Goal: Task Accomplishment & Management: Use online tool/utility

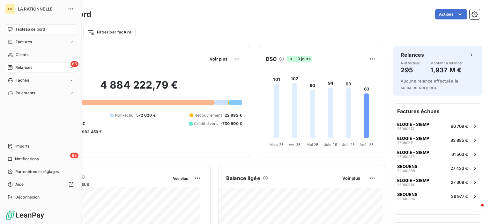
click at [21, 63] on div "65 Relances" at bounding box center [40, 67] width 71 height 10
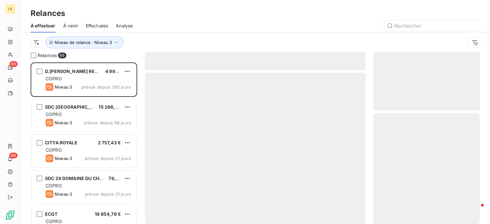
scroll to position [157, 101]
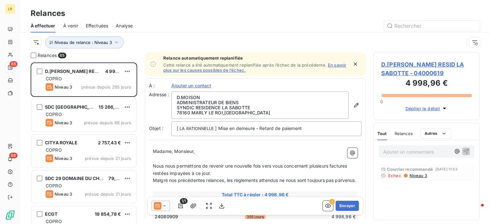
click at [416, 176] on span "Niveau 3" at bounding box center [418, 175] width 18 height 5
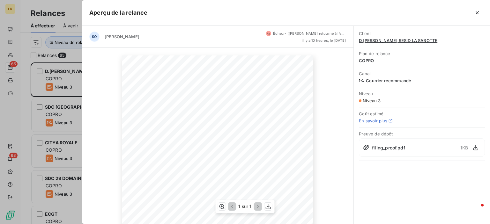
scroll to position [64, 0]
click at [60, 80] on div at bounding box center [245, 112] width 490 height 224
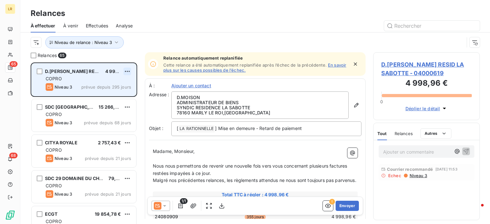
click at [126, 71] on html "LR 65 68 Relances À effectuer À venir Effectuées Analyse Niveau de relance : Ni…" at bounding box center [245, 112] width 490 height 224
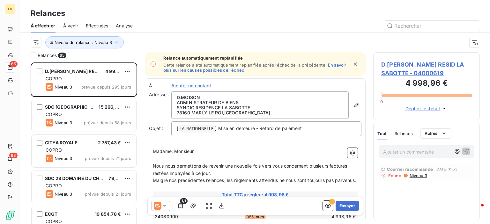
click at [169, 34] on html "LR 65 68 Relances À effectuer À venir Effectuées Analyse Niveau de relance : Ni…" at bounding box center [245, 112] width 490 height 224
click at [419, 174] on span "Niveau 3" at bounding box center [418, 175] width 18 height 5
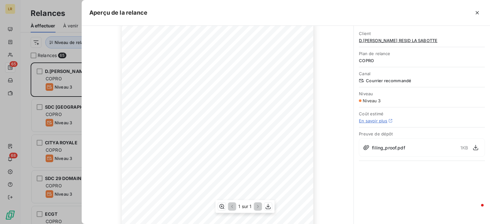
scroll to position [0, 0]
click at [366, 146] on icon at bounding box center [366, 147] width 6 height 6
click at [473, 147] on icon "button" at bounding box center [475, 147] width 6 height 6
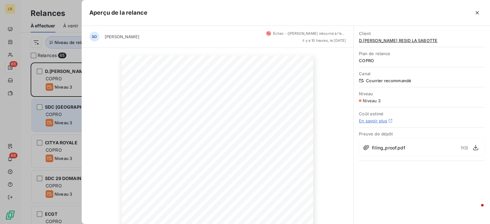
click at [65, 115] on div at bounding box center [245, 112] width 490 height 224
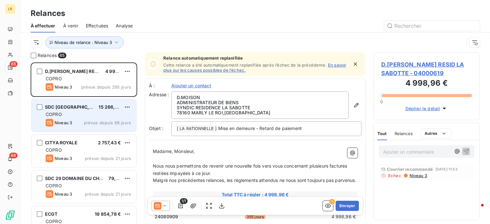
click at [80, 116] on div "COPRO" at bounding box center [88, 114] width 85 height 6
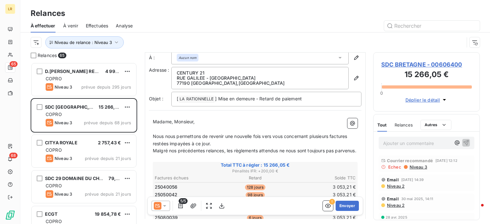
scroll to position [96, 0]
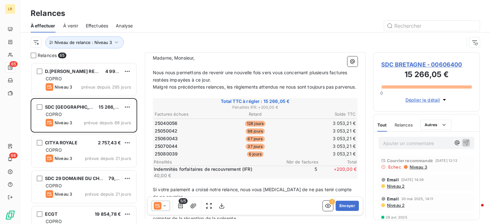
click at [413, 166] on span "Niveau 3" at bounding box center [418, 166] width 18 height 5
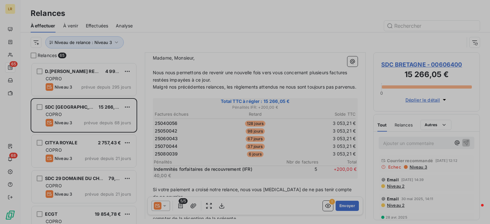
scroll to position [157, 101]
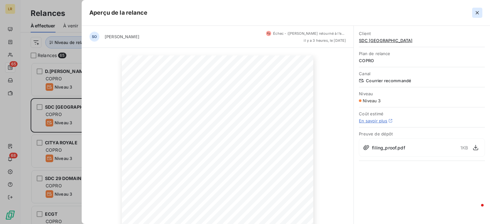
click at [474, 12] on icon "button" at bounding box center [477, 13] width 6 height 6
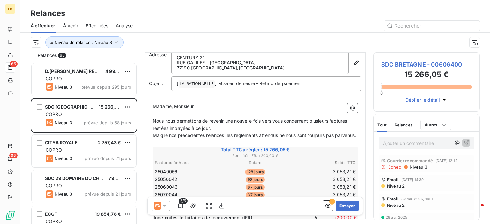
scroll to position [32, 0]
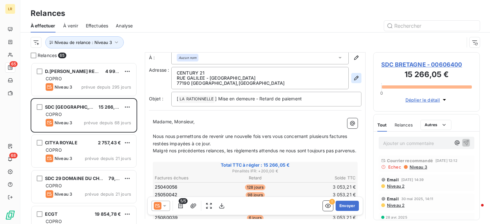
click at [353, 77] on icon "button" at bounding box center [356, 78] width 6 height 6
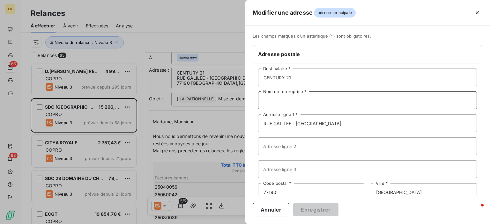
click at [300, 100] on input "Nom de l’entreprise *" at bounding box center [367, 100] width 219 height 18
paste input "SDC BRETAGNE CENTURY 21 - CERIM [STREET_ADDRESS]"
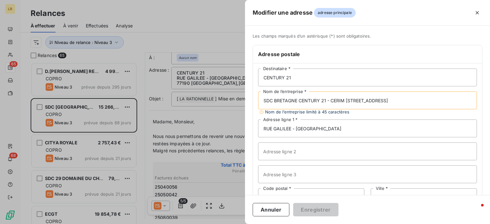
drag, startPoint x: 299, startPoint y: 100, endPoint x: 261, endPoint y: 100, distance: 38.2
click at [261, 100] on input "SDC BRETAGNE CENTURY 21 - CERIM [STREET_ADDRESS]" at bounding box center [367, 100] width 219 height 18
type input "CENTURY 21 - CERIM [STREET_ADDRESS]"
drag, startPoint x: 279, startPoint y: 75, endPoint x: 258, endPoint y: 73, distance: 20.8
click at [258, 73] on input "CENTURY 21" at bounding box center [367, 78] width 219 height 18
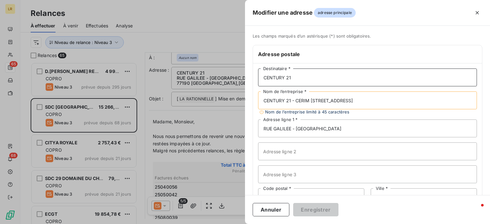
paste input "SDC [GEOGRAPHIC_DATA]"
type input "SDC [GEOGRAPHIC_DATA]"
drag, startPoint x: 295, startPoint y: 100, endPoint x: 354, endPoint y: 100, distance: 59.6
click at [354, 100] on input "CENTURY 21 - CERIM [STREET_ADDRESS]" at bounding box center [367, 100] width 219 height 18
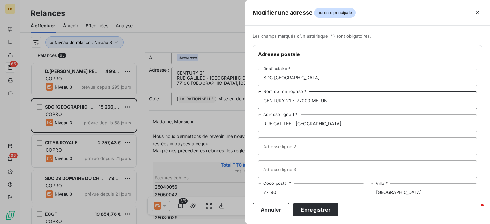
type input "CENTURY 21 - 77000 MELUN"
drag, startPoint x: 348, startPoint y: 122, endPoint x: 258, endPoint y: 121, distance: 90.2
click at [258, 121] on input "RUE GALILEE - [GEOGRAPHIC_DATA]" at bounding box center [367, 123] width 219 height 18
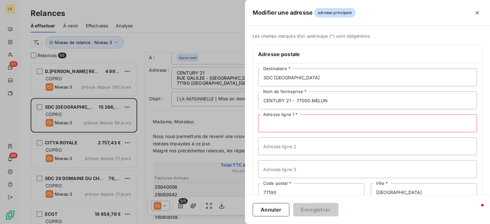
paste input "CERIM [STREET_ADDRESS]"
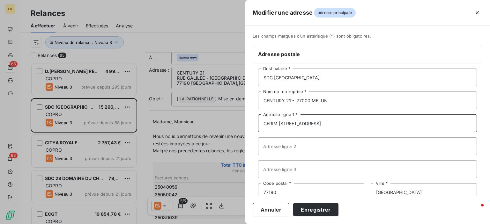
type input "CERIM [STREET_ADDRESS]"
drag, startPoint x: 297, startPoint y: 98, endPoint x: 329, endPoint y: 100, distance: 32.2
click at [329, 99] on input "CENTURY 21 - 77000 MELUN" at bounding box center [367, 100] width 219 height 18
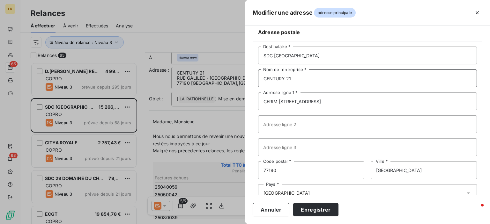
scroll to position [41, 0]
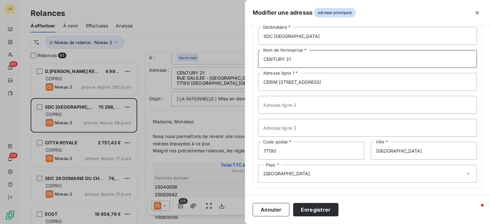
type input "CENTURY 21"
click at [290, 150] on input "77190" at bounding box center [311, 151] width 106 height 18
type input "77"
click at [430, 151] on input "[GEOGRAPHIC_DATA]" at bounding box center [423, 151] width 106 height 18
type input "B"
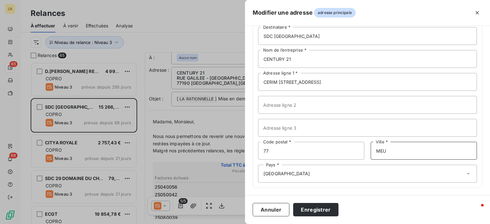
type input "MEU"
click at [285, 154] on input "77" at bounding box center [311, 151] width 106 height 18
type input "77000"
click at [391, 150] on input "MEU" at bounding box center [423, 151] width 106 height 18
type input "MELUN"
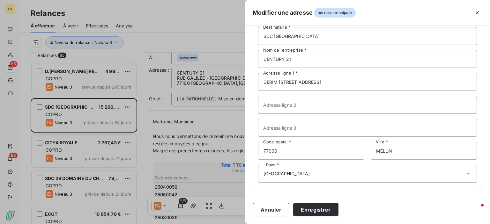
click at [230, 121] on div at bounding box center [245, 112] width 490 height 224
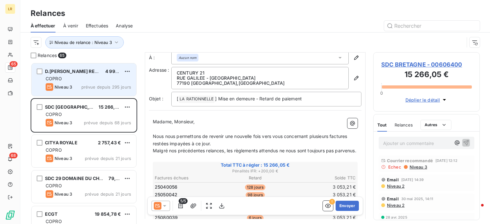
click at [79, 76] on div "COPRO" at bounding box center [88, 79] width 85 height 6
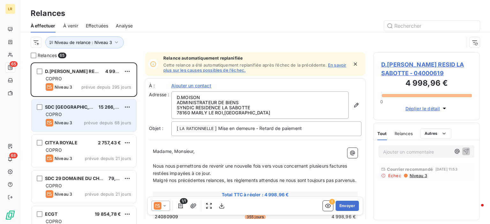
click at [82, 106] on div "SDC BRETAGNE 15 266,05 €" at bounding box center [88, 107] width 85 height 6
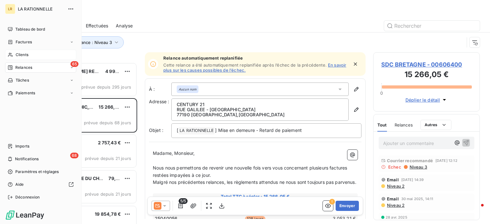
click at [13, 55] on div "Clients" at bounding box center [40, 55] width 71 height 10
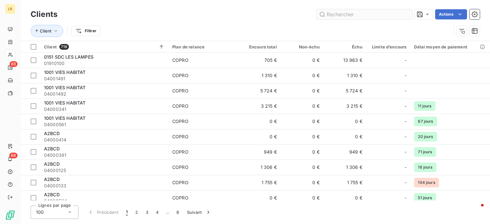
click at [338, 12] on input "text" at bounding box center [364, 14] width 96 height 10
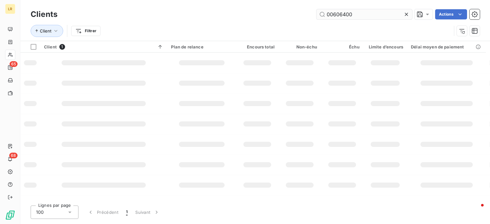
type input "00606400"
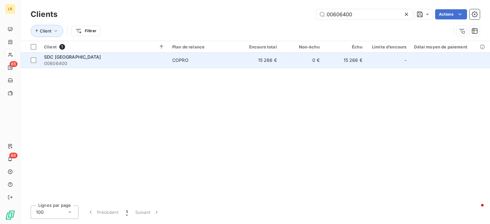
click at [69, 57] on span "SDC [GEOGRAPHIC_DATA]" at bounding box center [72, 56] width 57 height 5
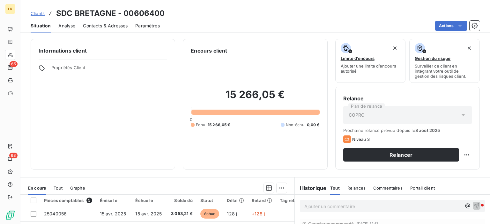
click at [126, 25] on span "Contacts & Adresses" at bounding box center [105, 26] width 45 height 6
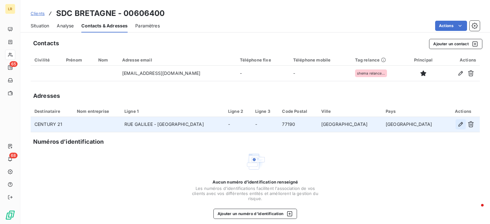
click at [458, 123] on icon "button" at bounding box center [460, 124] width 4 height 4
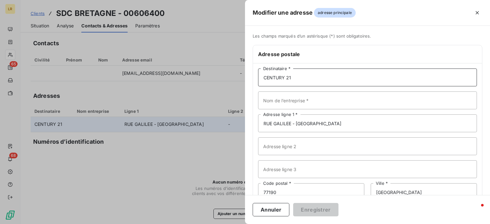
drag, startPoint x: 295, startPoint y: 76, endPoint x: 261, endPoint y: 80, distance: 34.0
click at [261, 80] on input "CENTURY 21" at bounding box center [367, 78] width 219 height 18
click at [298, 81] on input "CENTURY 21" at bounding box center [367, 78] width 219 height 18
click at [268, 100] on input "Nom de l’entreprise *" at bounding box center [367, 100] width 219 height 18
paste input "SDC BRETAGNE CENTURY 21 - CERIM [STREET_ADDRESS]"
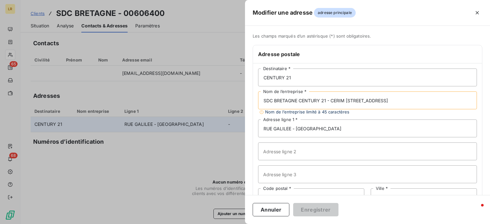
type input "SDC BRETAGNE CENTURY 21 - CERIM [STREET_ADDRESS]"
drag, startPoint x: 289, startPoint y: 76, endPoint x: 282, endPoint y: 70, distance: 8.8
click at [251, 76] on div "Les champs marqués d’un astérisque (*) sont obligatoires. Adresse postale CENTU…" at bounding box center [367, 137] width 245 height 209
type input "SDC [GEOGRAPHIC_DATA]"
click at [356, 98] on input "SDC BRETAGNE CENTURY 21 - CERIM [STREET_ADDRESS]" at bounding box center [367, 100] width 219 height 18
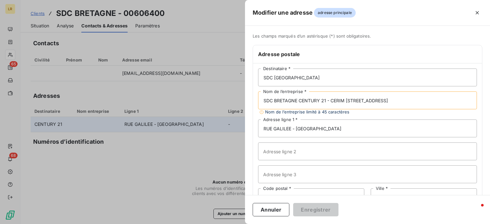
click at [299, 99] on input "SDC BRETAGNE CENTURY 21 - CERIM [STREET_ADDRESS]" at bounding box center [367, 100] width 219 height 18
drag, startPoint x: 295, startPoint y: 99, endPoint x: 355, endPoint y: 98, distance: 60.9
click at [355, 98] on input "CENTURY 21 - CERIM [STREET_ADDRESS]" at bounding box center [367, 100] width 219 height 18
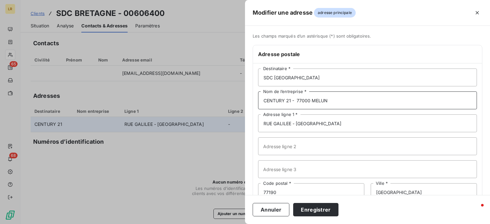
type input "CENTURY 21 - 77000 MELUN"
drag, startPoint x: 281, startPoint y: 124, endPoint x: 269, endPoint y: 121, distance: 12.4
click at [241, 224] on div "Modifier une adresse adresse principale Les champs marqués d’un [DEMOGRAPHIC_DA…" at bounding box center [245, 224] width 490 height 0
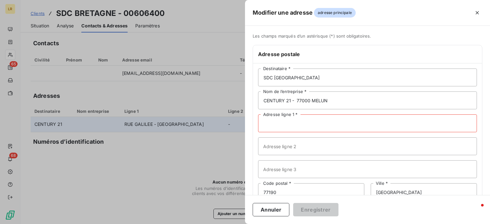
paste input "CERIM [STREET_ADDRESS]"
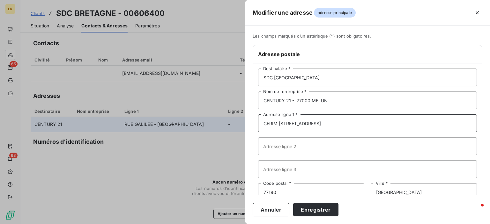
type input "CERIM [STREET_ADDRESS]"
drag, startPoint x: 295, startPoint y: 101, endPoint x: 292, endPoint y: 103, distance: 3.4
click at [295, 101] on input "CENTURY 21 - 77000 MELUN" at bounding box center [367, 100] width 219 height 18
drag, startPoint x: 327, startPoint y: 102, endPoint x: 292, endPoint y: 99, distance: 34.8
click at [292, 99] on input "CENTURY 21 77000 MELUN" at bounding box center [367, 100] width 219 height 18
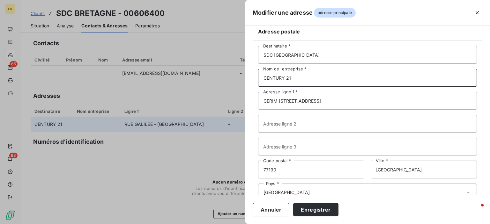
scroll to position [41, 0]
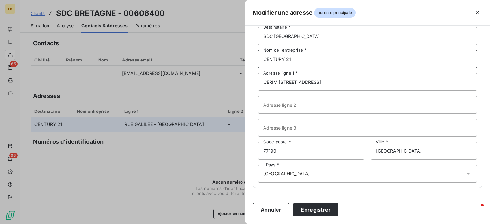
type input "CENTURY 21"
click at [279, 152] on input "77190" at bounding box center [311, 151] width 106 height 18
type input "77000"
click at [400, 153] on input "[GEOGRAPHIC_DATA]" at bounding box center [423, 151] width 106 height 18
type input "B"
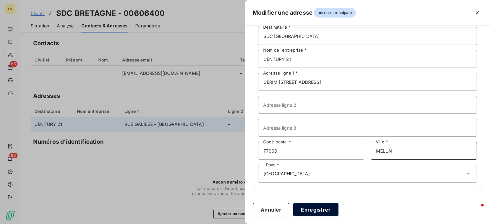
type input "MELUN"
click at [305, 211] on button "Enregistrer" at bounding box center [315, 209] width 45 height 13
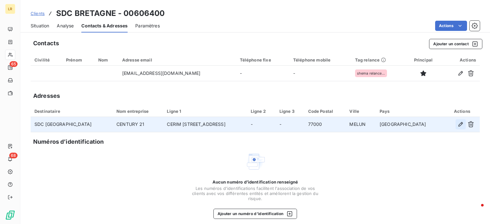
click at [458, 124] on icon "button" at bounding box center [460, 124] width 4 height 4
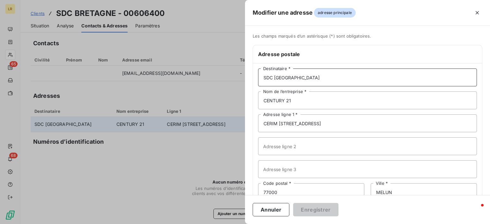
drag, startPoint x: 313, startPoint y: 75, endPoint x: 307, endPoint y: 77, distance: 6.2
click at [313, 75] on input "SDC [GEOGRAPHIC_DATA]" at bounding box center [367, 78] width 219 height 18
click at [300, 100] on input "CENTURY 21" at bounding box center [367, 100] width 219 height 18
type input "CENTURY 21 - CERIM"
drag, startPoint x: 277, startPoint y: 121, endPoint x: 279, endPoint y: 127, distance: 6.0
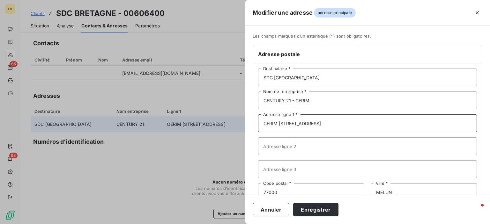
click at [277, 121] on input "CERIM [STREET_ADDRESS]" at bounding box center [367, 123] width 219 height 18
type input "[STREET_ADDRESS]"
click at [312, 207] on button "Enregistrer" at bounding box center [315, 209] width 45 height 13
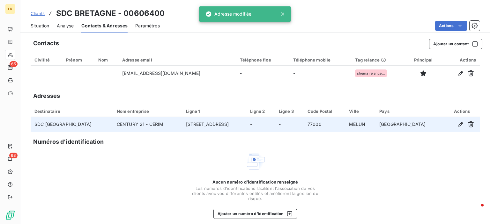
click at [163, 160] on div "Aucun numéro d’identification renseigné Les numéros d'identifications faciliten…" at bounding box center [255, 185] width 449 height 68
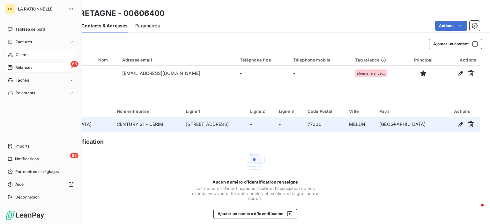
click at [25, 65] on span "Relances" at bounding box center [23, 68] width 17 height 6
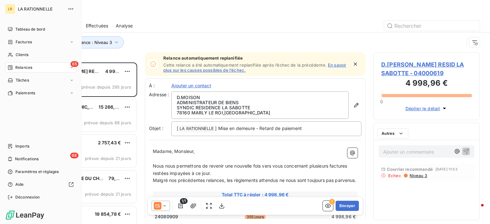
scroll to position [157, 101]
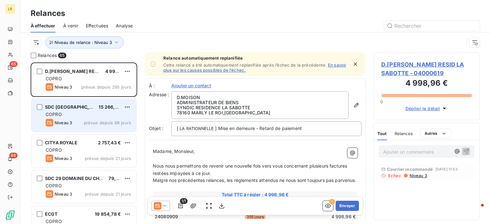
click at [84, 107] on div "SDC BRETAGNE 15 266,05 €" at bounding box center [88, 107] width 85 height 6
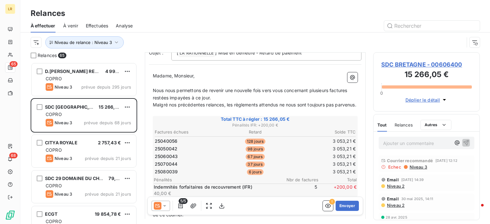
scroll to position [96, 0]
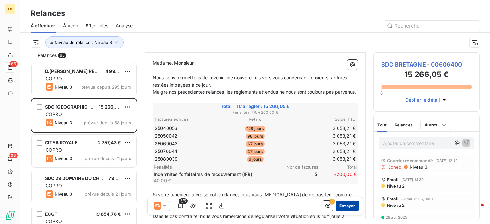
click at [340, 205] on button "Envoyer" at bounding box center [346, 206] width 23 height 10
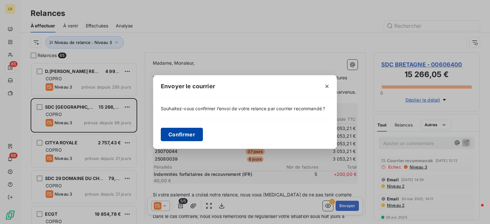
click at [185, 134] on button "Confirmer" at bounding box center [182, 134] width 42 height 13
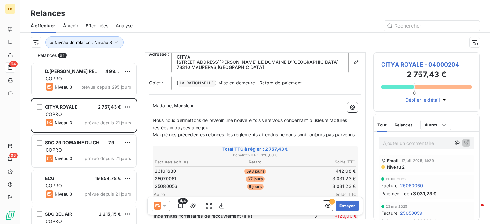
scroll to position [64, 0]
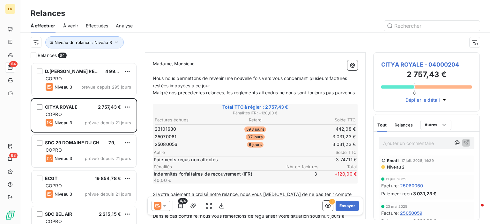
click at [460, 173] on div "[DATE] Facture : 25060060 Paiement reçu 3 031,23 €" at bounding box center [426, 186] width 106 height 27
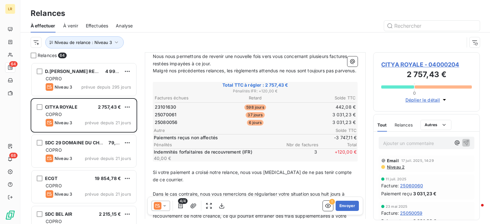
scroll to position [96, 0]
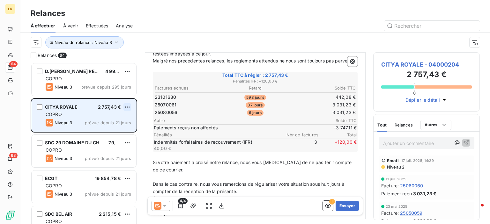
click at [124, 107] on html "LR 64 68 Relances À effectuer À venir Effectuées Analyse Niveau de relance : Ni…" at bounding box center [245, 112] width 490 height 224
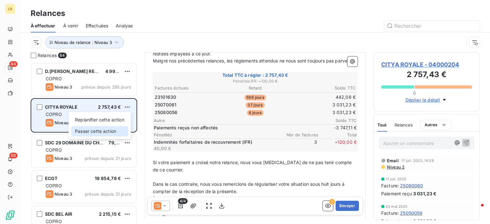
click at [113, 129] on div "Passer cette action" at bounding box center [99, 131] width 57 height 10
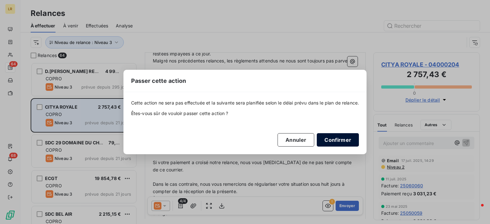
click at [329, 140] on button "Confirmer" at bounding box center [338, 139] width 42 height 13
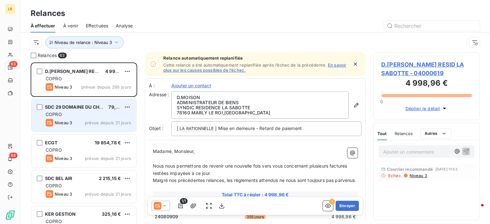
click at [93, 113] on div "COPRO" at bounding box center [88, 114] width 85 height 6
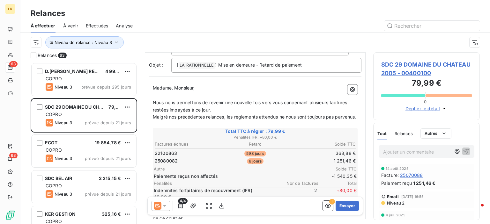
scroll to position [64, 0]
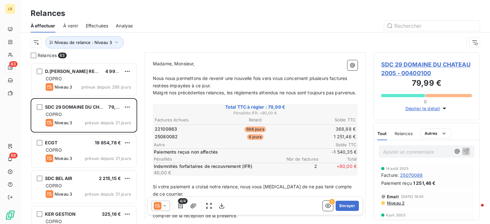
click at [467, 77] on h3 "79,99 €" at bounding box center [426, 83] width 91 height 13
click at [127, 107] on html "LR 63 68 Relances À effectuer À venir Effectuées Analyse Niveau de relance : Ni…" at bounding box center [245, 112] width 490 height 224
click at [108, 131] on div "Passer cette action" at bounding box center [99, 131] width 57 height 10
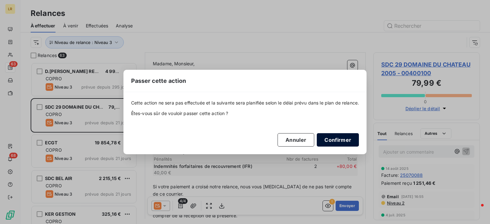
click at [336, 140] on button "Confirmer" at bounding box center [338, 139] width 42 height 13
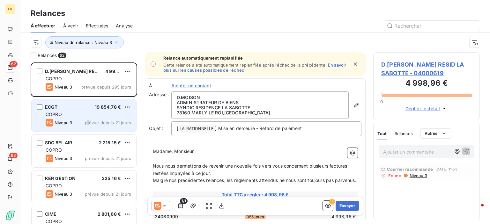
click at [89, 118] on div "ECGT 19 854,78 € COPRO Niveau 3 prévue depuis 21 jours" at bounding box center [84, 115] width 105 height 33
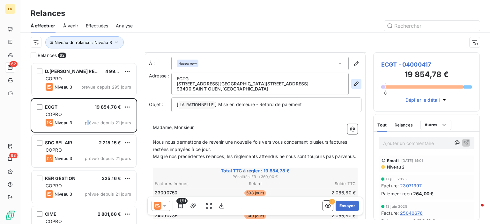
click at [354, 83] on icon "button" at bounding box center [356, 84] width 4 height 4
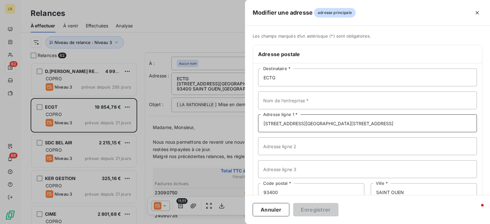
drag, startPoint x: 375, startPoint y: 124, endPoint x: 253, endPoint y: 120, distance: 122.1
click at [253, 120] on div "ECTG Destinataire * Nom de l’entreprise * [STREET_ADDRESS][GEOGRAPHIC_DATA][PER…" at bounding box center [367, 146] width 229 height 166
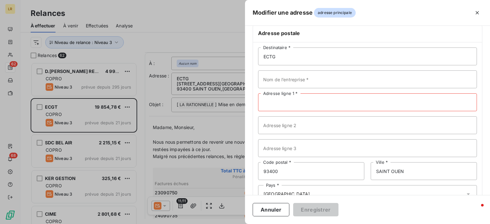
scroll to position [32, 0]
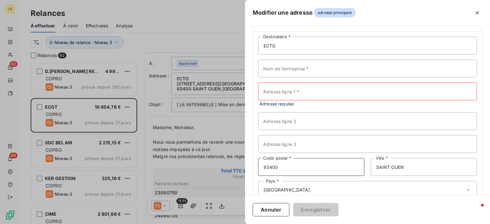
click at [243, 224] on div "Modifier une adresse adresse principale Les champs marqués d’un [DEMOGRAPHIC_DA…" at bounding box center [245, 224] width 490 height 0
drag, startPoint x: 416, startPoint y: 166, endPoint x: 364, endPoint y: 166, distance: 52.0
click at [370, 165] on input "SAINT OUEN" at bounding box center [423, 167] width 106 height 18
click at [224, 131] on div at bounding box center [245, 112] width 490 height 224
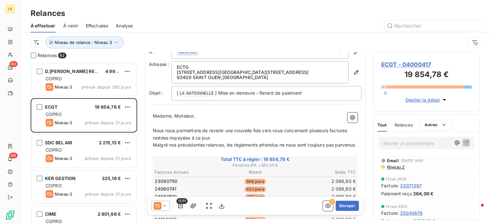
scroll to position [0, 0]
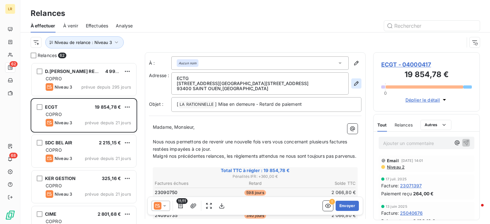
click at [353, 83] on icon "button" at bounding box center [356, 83] width 6 height 6
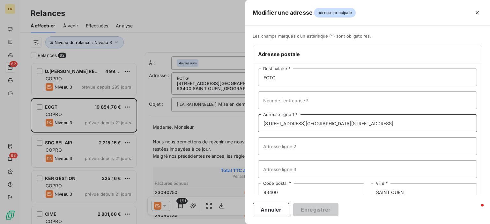
drag, startPoint x: 335, startPoint y: 121, endPoint x: 261, endPoint y: 121, distance: 73.6
click at [261, 121] on input "[STREET_ADDRESS][GEOGRAPHIC_DATA][STREET_ADDRESS]" at bounding box center [367, 123] width 219 height 18
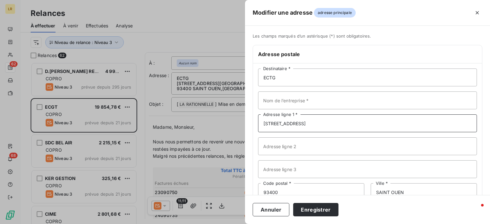
type input "[STREET_ADDRESS]"
drag, startPoint x: 251, startPoint y: 183, endPoint x: 244, endPoint y: 183, distance: 8.0
click at [244, 224] on div "Modifier une adresse adresse principale Les champs marqués d’un [DEMOGRAPHIC_DA…" at bounding box center [245, 224] width 490 height 0
type input "75004"
click at [423, 195] on div "Annuler Enregistrer" at bounding box center [367, 209] width 245 height 29
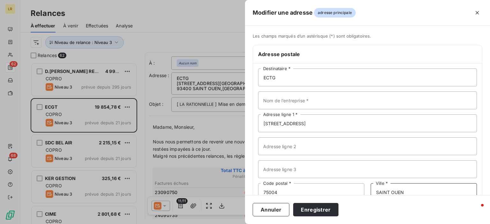
click at [418, 188] on input "SAINT OUEN" at bounding box center [423, 192] width 106 height 18
type input "S"
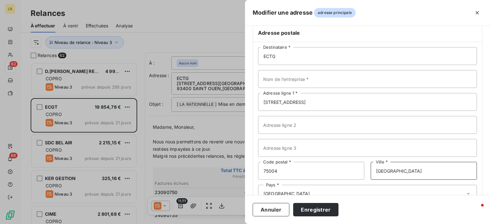
scroll to position [41, 0]
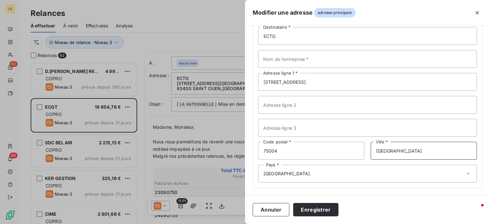
type input "[GEOGRAPHIC_DATA]"
drag, startPoint x: 290, startPoint y: 171, endPoint x: 302, endPoint y: 196, distance: 27.8
click at [290, 171] on div "Pays * [GEOGRAPHIC_DATA]" at bounding box center [367, 174] width 219 height 18
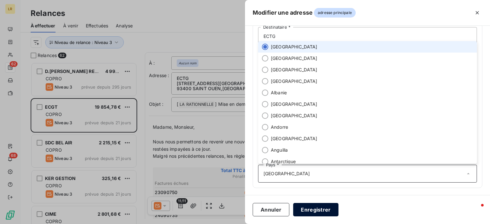
click at [309, 209] on button "Enregistrer" at bounding box center [315, 209] width 45 height 13
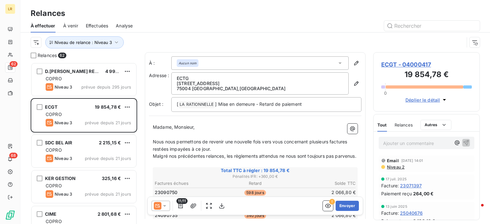
click at [252, 127] on p "Madame, Monsieur," at bounding box center [255, 127] width 205 height 7
click at [223, 126] on p "Madame, Monsieur," at bounding box center [255, 127] width 205 height 7
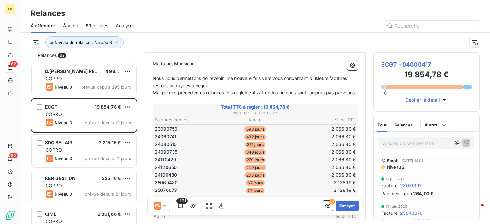
scroll to position [127, 0]
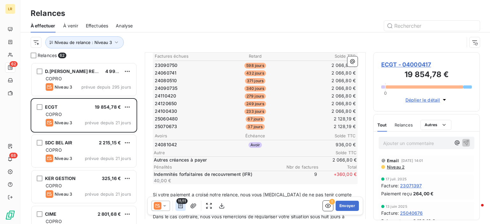
click at [180, 206] on icon "button" at bounding box center [180, 205] width 4 height 5
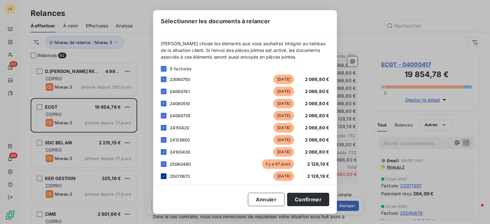
click at [163, 176] on icon at bounding box center [164, 176] width 4 height 4
click at [306, 201] on button "Confirmer" at bounding box center [308, 199] width 42 height 13
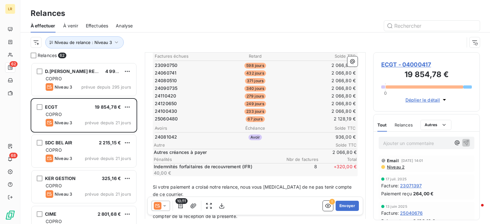
scroll to position [0, 0]
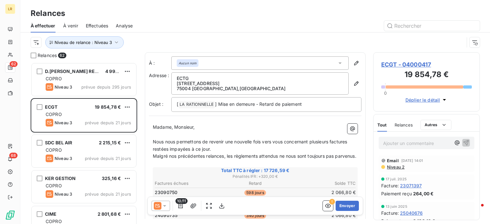
click at [206, 127] on p "Madame, Monsieur," at bounding box center [255, 127] width 205 height 7
click at [191, 133] on p "﻿" at bounding box center [255, 134] width 205 height 7
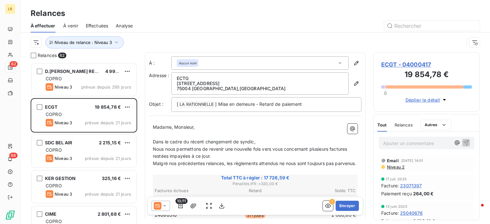
drag, startPoint x: 162, startPoint y: 149, endPoint x: 156, endPoint y: 147, distance: 5.9
click at [159, 148] on span "Nous nous permettons de revenir une nouvelle fois vers vous concernant plusieur…" at bounding box center [251, 152] width 196 height 13
click at [156, 147] on span "Nous nous permettons de revenir une nouvelle fois vers vous concernant plusieur…" at bounding box center [251, 152] width 196 height 13
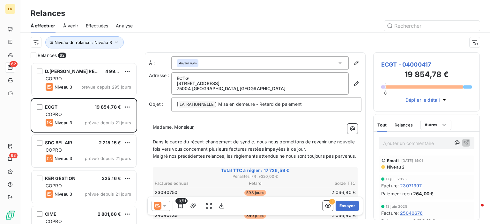
click at [328, 141] on span "Dans le cadre du récent changement de syndic, nous nous permettons de revenir u…" at bounding box center [254, 145] width 203 height 13
click at [291, 149] on p "Dans le cadre du récent changement de syndic, nous nous permettons de venir ver…" at bounding box center [255, 145] width 205 height 15
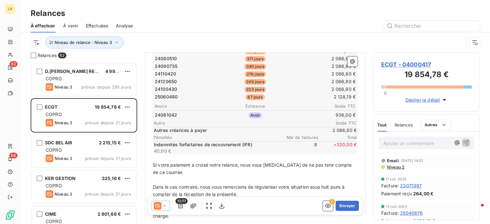
scroll to position [159, 0]
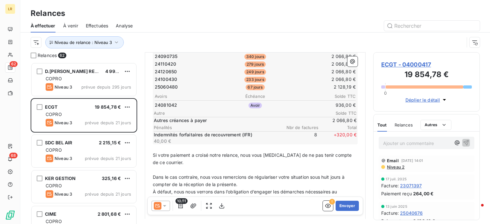
click at [166, 203] on icon at bounding box center [164, 206] width 6 height 6
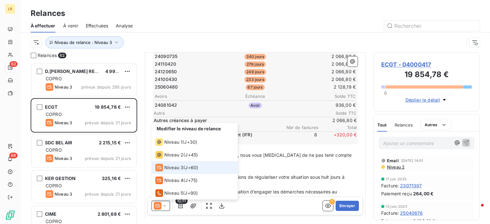
click at [173, 165] on span "Niveau 3" at bounding box center [173, 167] width 19 height 6
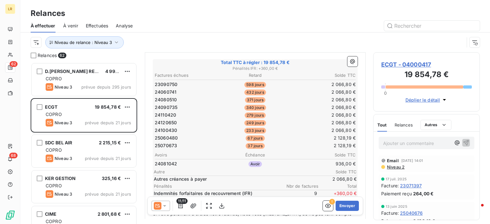
scroll to position [127, 0]
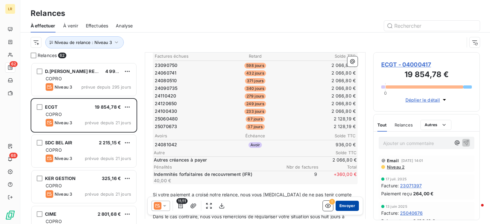
click at [337, 205] on button "Envoyer" at bounding box center [346, 206] width 23 height 10
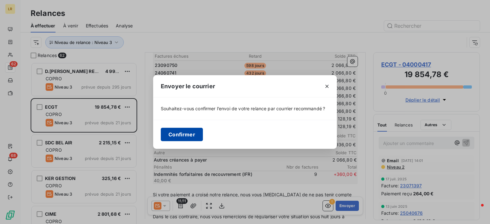
click at [176, 132] on button "Confirmer" at bounding box center [182, 134] width 42 height 13
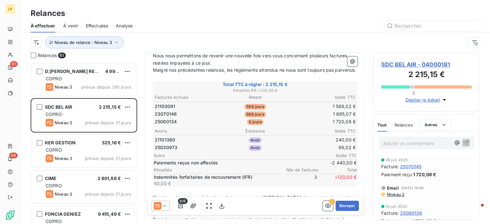
scroll to position [96, 0]
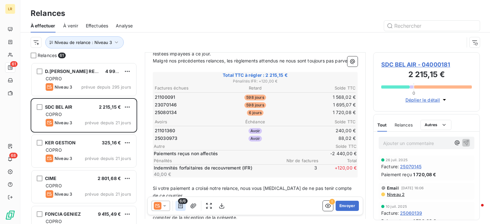
click at [181, 205] on icon "button" at bounding box center [180, 205] width 4 height 5
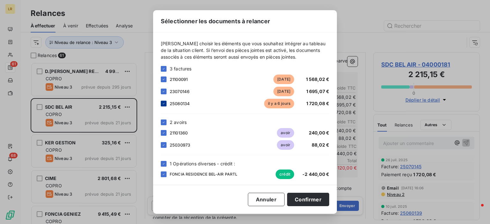
click at [162, 102] on icon at bounding box center [164, 104] width 4 height 4
click at [312, 198] on button "Confirmer" at bounding box center [308, 199] width 42 height 13
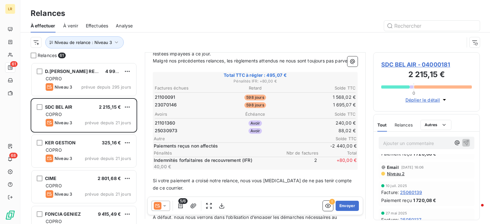
scroll to position [32, 0]
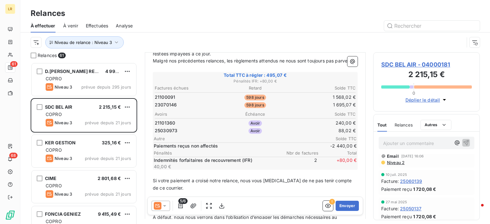
click at [395, 162] on span "Niveau 2" at bounding box center [395, 162] width 18 height 5
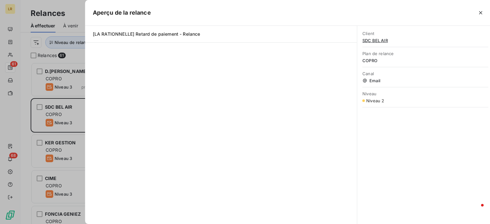
scroll to position [157, 101]
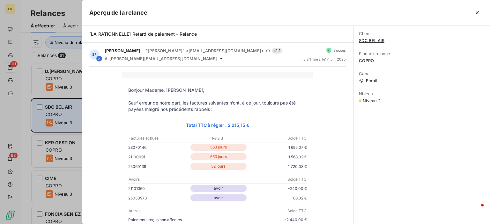
click at [75, 115] on div at bounding box center [245, 112] width 490 height 224
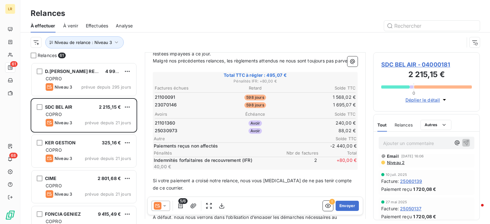
scroll to position [0, 0]
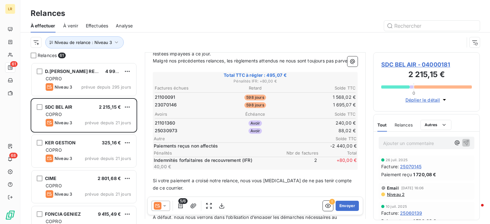
click at [458, 167] on div "Facture : 25070145" at bounding box center [426, 166] width 91 height 7
click at [180, 205] on icon "button" at bounding box center [180, 206] width 6 height 6
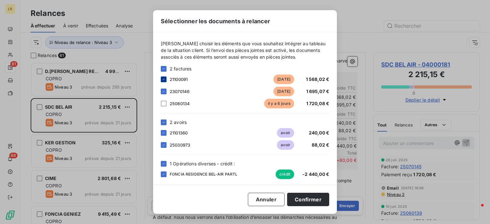
click at [164, 78] on icon at bounding box center [164, 79] width 4 height 4
click at [163, 134] on icon at bounding box center [164, 133] width 4 height 4
click at [162, 131] on div at bounding box center [164, 133] width 6 height 6
click at [305, 200] on button "Confirmer" at bounding box center [308, 199] width 42 height 13
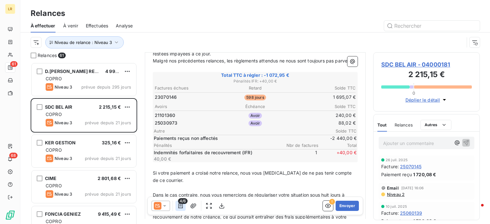
click at [181, 204] on icon "button" at bounding box center [180, 206] width 6 height 6
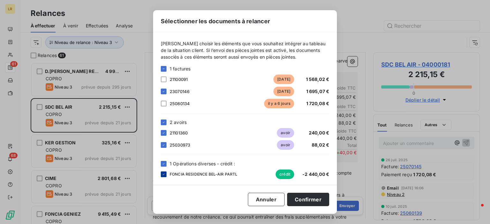
click at [163, 174] on icon at bounding box center [164, 174] width 2 height 1
click at [309, 200] on button "Confirmer" at bounding box center [308, 199] width 42 height 13
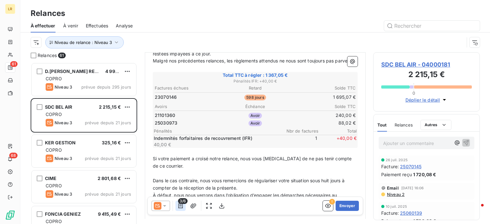
click at [180, 204] on div "3/6" at bounding box center [180, 206] width 10 height 10
click at [181, 205] on icon "button" at bounding box center [180, 206] width 6 height 6
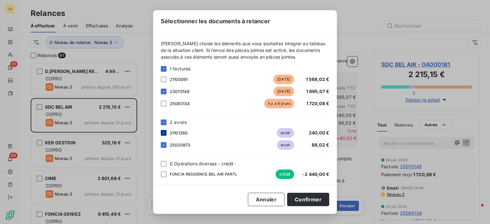
click at [165, 134] on icon at bounding box center [164, 133] width 4 height 4
click at [315, 198] on button "Confirmer" at bounding box center [308, 199] width 42 height 13
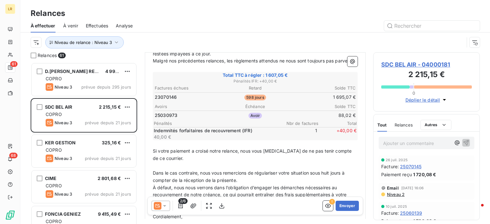
click at [451, 43] on div "Niveau de relance : Niveau 3" at bounding box center [247, 42] width 433 height 12
click at [397, 195] on span "Niveau 2" at bounding box center [395, 194] width 18 height 5
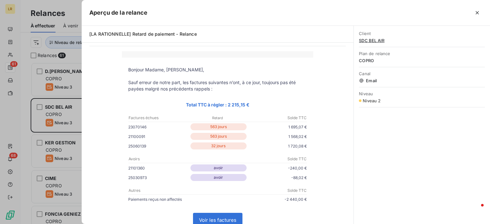
scroll to position [32, 0]
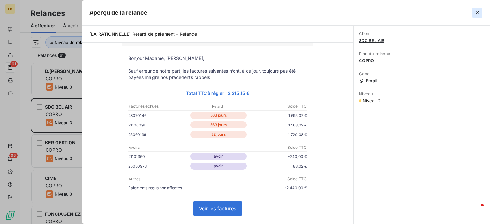
click at [476, 12] on icon "button" at bounding box center [477, 13] width 6 height 6
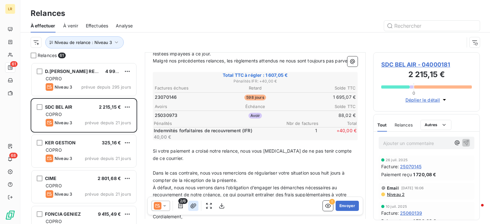
click at [191, 204] on icon "button" at bounding box center [193, 206] width 6 height 6
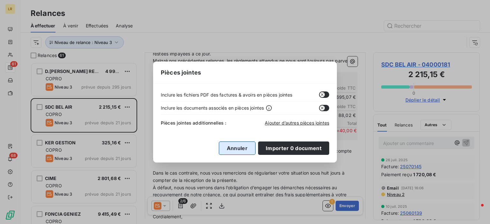
click at [239, 148] on button "Annuler" at bounding box center [237, 148] width 37 height 13
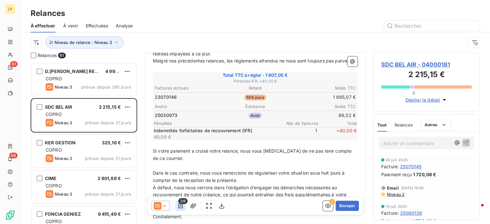
click at [182, 204] on icon "button" at bounding box center [180, 206] width 6 height 6
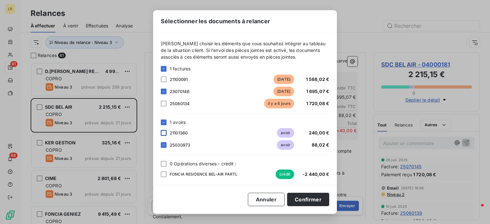
click at [162, 134] on div at bounding box center [164, 133] width 6 height 6
click at [397, 194] on div "Sélectionner les documents à relancer [PERSON_NAME] choisir les éléments que vo…" at bounding box center [245, 112] width 490 height 224
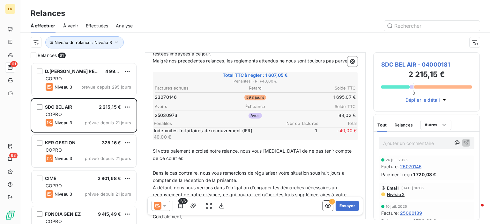
click at [396, 194] on span "Niveau 2" at bounding box center [395, 194] width 18 height 5
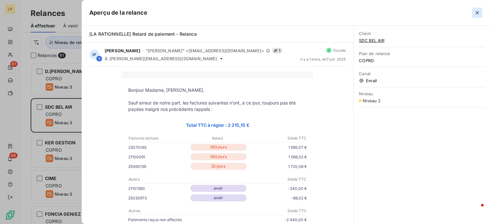
click at [477, 12] on icon "button" at bounding box center [477, 13] width 6 height 6
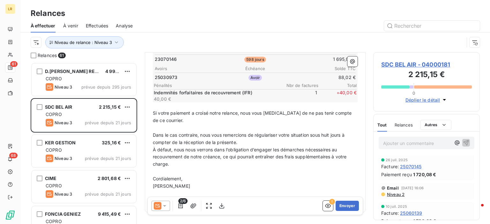
scroll to position [94, 0]
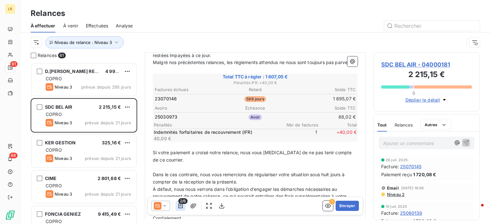
click at [178, 205] on icon "button" at bounding box center [180, 205] width 4 height 5
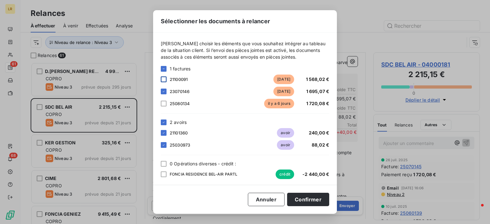
click at [164, 79] on div at bounding box center [164, 79] width 6 height 6
click at [456, 181] on div "Sélectionner les documents à relancer [PERSON_NAME] choisir les éléments que vo…" at bounding box center [245, 112] width 490 height 224
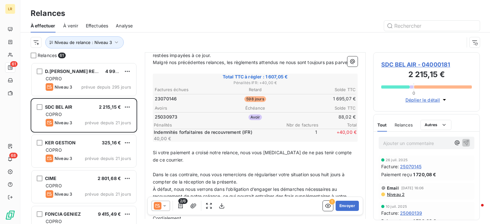
click at [391, 194] on span "Niveau 2" at bounding box center [395, 194] width 18 height 5
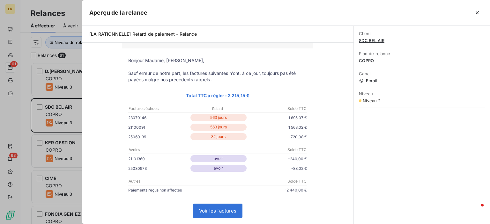
scroll to position [64, 0]
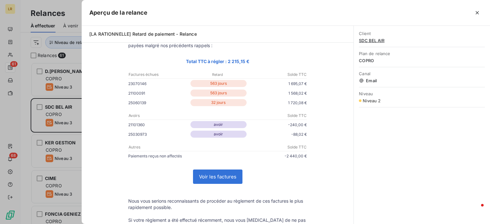
click at [402, 145] on div "Client SDC BEL AIR Plan de relance COPRO Canal Email Niveau Niveau 2" at bounding box center [421, 125] width 136 height 198
click at [477, 12] on icon "button" at bounding box center [476, 12] width 3 height 3
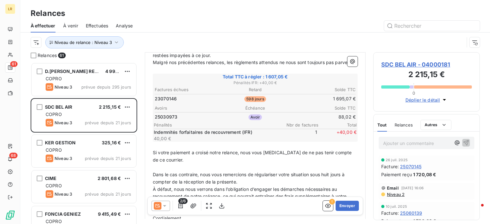
click at [179, 204] on icon "button" at bounding box center [180, 206] width 6 height 6
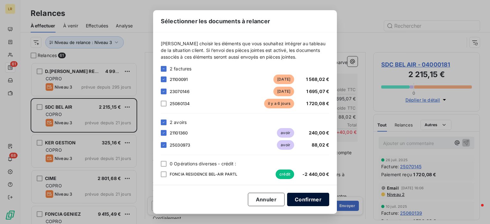
click at [309, 200] on button "Confirmer" at bounding box center [308, 199] width 42 height 13
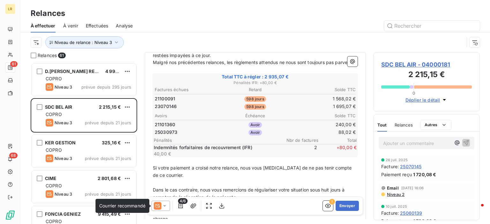
click at [160, 204] on icon at bounding box center [158, 206] width 8 height 8
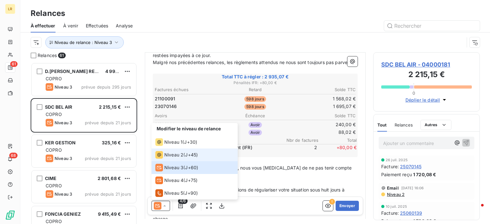
click at [162, 154] on icon at bounding box center [159, 155] width 8 height 8
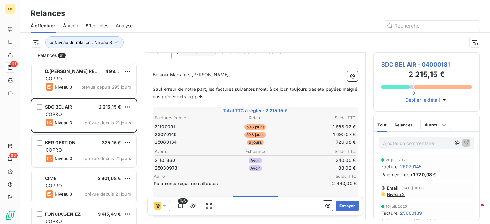
click at [229, 86] on p "Sauf erreur de notre part, les factures suivantes n’ont, à ce jour, toujours pa…" at bounding box center [255, 93] width 205 height 15
click at [222, 71] on p "Bonjour Madame, [PERSON_NAME]," at bounding box center [255, 74] width 205 height 7
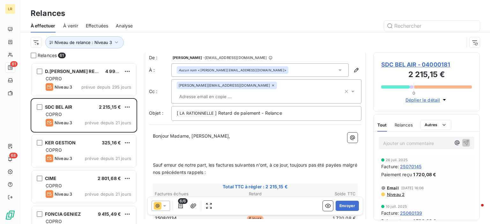
scroll to position [0, 0]
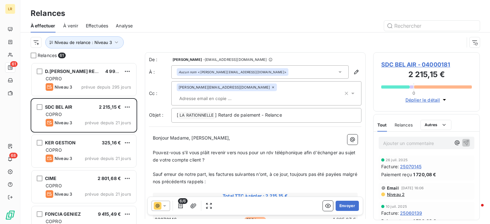
click at [217, 149] on p "Pouvez-vous s'il vous plâit revenir vers nous pour un rdv téléphonique afin d'é…" at bounding box center [255, 156] width 205 height 15
click at [210, 149] on p "Pouvez-vous s'il vous plâit revenir vers nous pour un rdv téléphonique afin d'é…" at bounding box center [255, 156] width 205 height 15
click at [207, 150] on span "Pouvez-vous s'il vous plâit revenir vers nous pour un rdv téléphonique afin d'é…" at bounding box center [255, 156] width 204 height 13
click at [219, 150] on p "Pouvez-vous s'il vous plaît revenir vers nous pour un rdv téléphonique afin d'é…" at bounding box center [255, 156] width 205 height 15
click at [445, 40] on div "Niveau de relance : Niveau 3" at bounding box center [247, 42] width 433 height 12
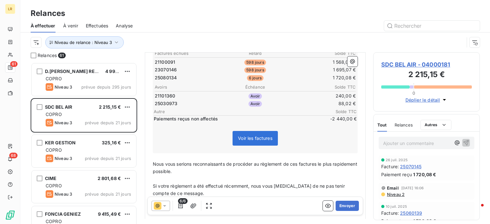
scroll to position [191, 0]
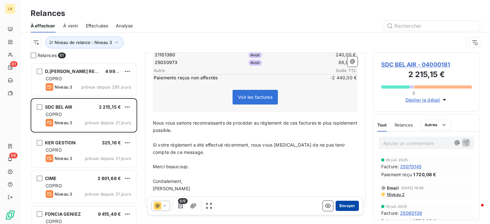
click at [345, 203] on button "Envoyer" at bounding box center [346, 206] width 23 height 10
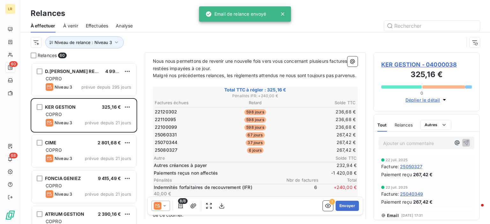
scroll to position [96, 0]
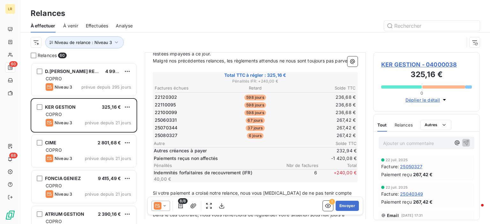
click at [453, 43] on div "Niveau de relance : Niveau 3" at bounding box center [247, 42] width 433 height 12
drag, startPoint x: 165, startPoint y: 205, endPoint x: 165, endPoint y: 200, distance: 5.1
click at [165, 205] on icon at bounding box center [164, 206] width 6 height 6
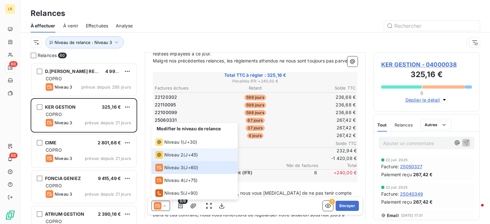
click at [176, 154] on span "Niveau 2" at bounding box center [173, 155] width 19 height 6
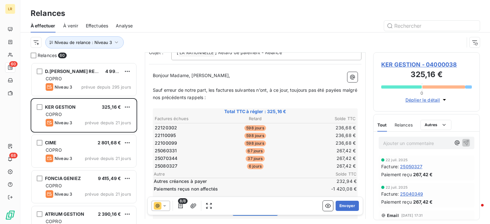
scroll to position [0, 0]
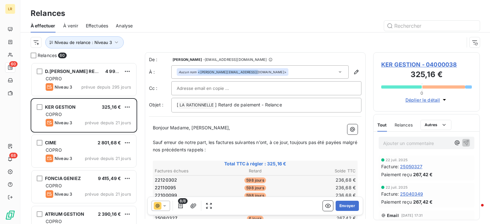
drag, startPoint x: 256, startPoint y: 72, endPoint x: 246, endPoint y: 73, distance: 9.6
click at [246, 73] on div "Aucun nom <[PERSON_NAME][EMAIL_ADDRESS][DOMAIN_NAME]>" at bounding box center [259, 71] width 177 height 13
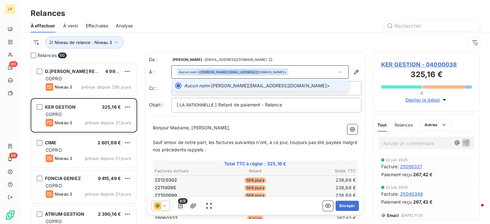
copy div "<[PERSON_NAME][EMAIL_ADDRESS][DOMAIN_NAME]"
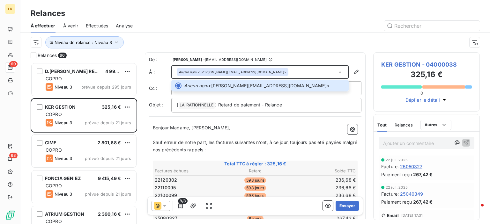
click at [417, 145] on p "Ajouter un commentaire ﻿" at bounding box center [417, 143] width 68 height 8
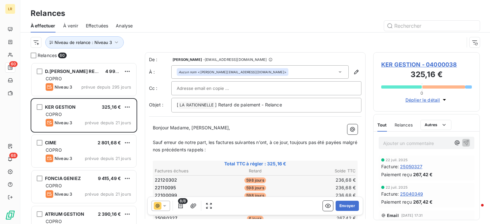
click at [390, 143] on p "Ajouter un commentaire ﻿" at bounding box center [417, 143] width 68 height 8
click at [462, 142] on icon "button" at bounding box center [465, 142] width 6 height 6
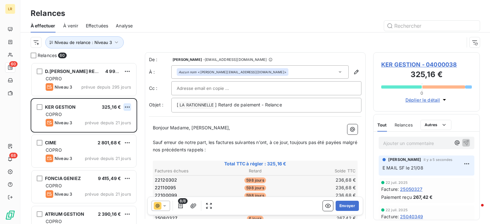
click at [129, 106] on html "LR 60 68 Relances À effectuer À venir Effectuées Analyse Niveau de relance : Ni…" at bounding box center [245, 112] width 490 height 224
click at [109, 130] on div "Passer cette action" at bounding box center [99, 131] width 57 height 10
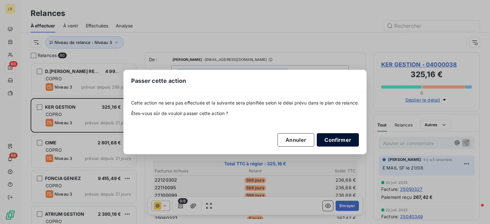
click at [340, 139] on button "Confirmer" at bounding box center [338, 139] width 42 height 13
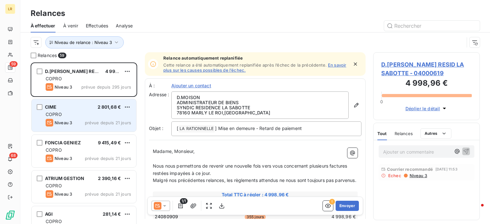
click at [89, 112] on div "COPRO" at bounding box center [88, 114] width 85 height 6
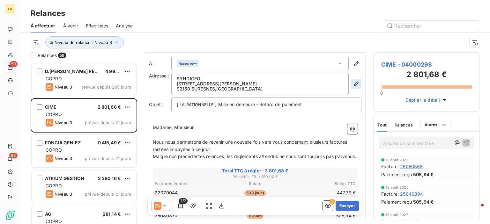
click at [353, 83] on icon "button" at bounding box center [356, 84] width 6 height 6
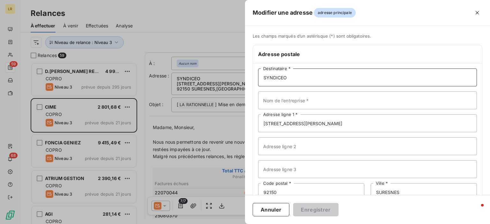
click at [306, 75] on input "SYNDICEO" at bounding box center [367, 78] width 219 height 18
paste input "SYNDICEO [STREET_ADDRESS]"
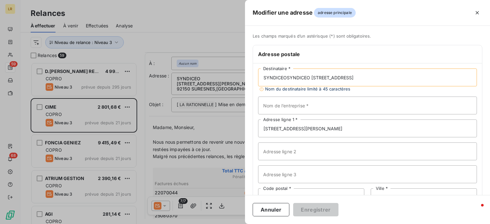
click at [311, 76] on input "SYNDICEOSYNDICEO [STREET_ADDRESS]" at bounding box center [367, 78] width 219 height 18
drag, startPoint x: 287, startPoint y: 77, endPoint x: 334, endPoint y: 76, distance: 47.5
click at [334, 76] on input "SYNDICEO37 [STREET_ADDRESS]" at bounding box center [367, 78] width 219 height 18
type input "SYNDICEO37 [STREET_ADDRESS]"
drag, startPoint x: 330, startPoint y: 127, endPoint x: 258, endPoint y: 125, distance: 72.1
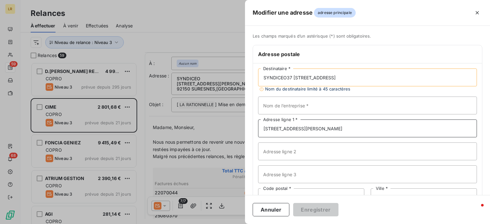
click at [258, 125] on input "[STREET_ADDRESS][PERSON_NAME]" at bounding box center [367, 129] width 219 height 18
paste input "[STREET_ADDRESS]"
type input "[STREET_ADDRESS]"
drag, startPoint x: 335, startPoint y: 77, endPoint x: 395, endPoint y: 76, distance: 60.3
click at [395, 76] on input "SYNDICEO37 [STREET_ADDRESS]" at bounding box center [367, 78] width 219 height 18
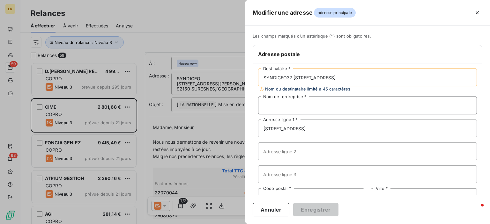
drag, startPoint x: 373, startPoint y: 78, endPoint x: 393, endPoint y: 97, distance: 27.0
click at [393, 97] on input "Nom de l’entreprise *" at bounding box center [367, 106] width 219 height 18
click at [377, 92] on div "SYNDICEO37 [STREET_ADDRESS] Destinataire * Nom du destinataire limité à 45 cara…" at bounding box center [367, 148] width 229 height 171
drag, startPoint x: 292, startPoint y: 77, endPoint x: 333, endPoint y: 76, distance: 40.8
click at [333, 76] on input "SYNDICEO37 [STREET_ADDRESS]" at bounding box center [367, 78] width 219 height 18
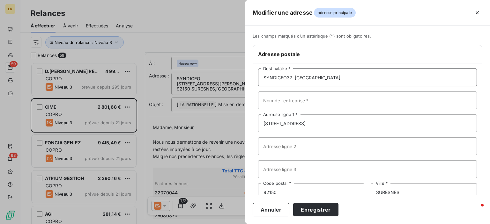
drag, startPoint x: 294, startPoint y: 76, endPoint x: 353, endPoint y: 77, distance: 59.0
click at [353, 77] on input "SYNDICEO37 [GEOGRAPHIC_DATA]" at bounding box center [367, 78] width 219 height 18
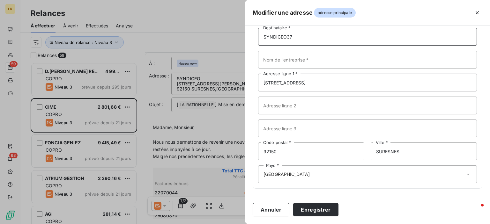
scroll to position [41, 0]
type input "SYNDICEO37"
drag, startPoint x: 378, startPoint y: 146, endPoint x: 358, endPoint y: 144, distance: 20.5
click at [358, 144] on div "92150 Code postal * [GEOGRAPHIC_DATA] *" at bounding box center [367, 151] width 219 height 18
paste input "[GEOGRAPHIC_DATA]"
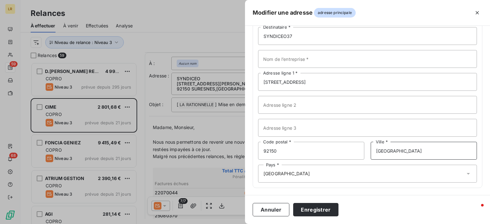
type input "[GEOGRAPHIC_DATA]"
drag, startPoint x: 282, startPoint y: 150, endPoint x: 258, endPoint y: 141, distance: 25.7
click at [258, 143] on input "92150" at bounding box center [311, 151] width 106 height 18
type input "92200"
click at [389, 150] on input "[GEOGRAPHIC_DATA]" at bounding box center [423, 151] width 106 height 18
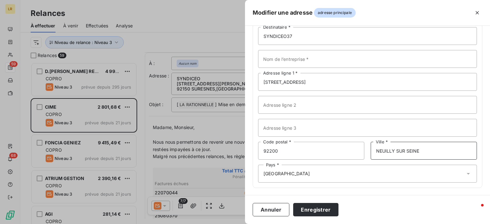
type input "NEUILLY SUR SEINE"
click at [325, 168] on div "Pays * [GEOGRAPHIC_DATA]" at bounding box center [367, 174] width 219 height 18
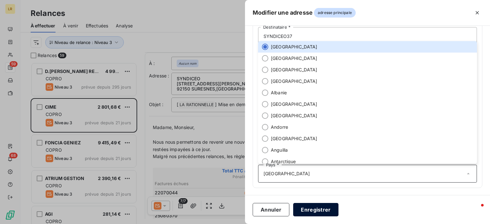
click at [311, 212] on button "Enregistrer" at bounding box center [315, 209] width 45 height 13
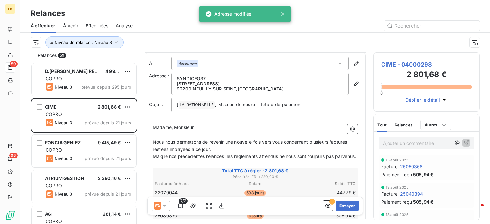
click at [237, 133] on p "﻿" at bounding box center [255, 134] width 205 height 7
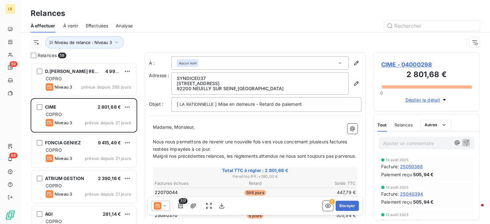
click at [337, 62] on icon at bounding box center [340, 63] width 6 height 6
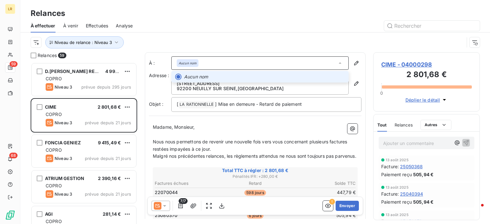
click at [337, 62] on icon at bounding box center [340, 63] width 6 height 6
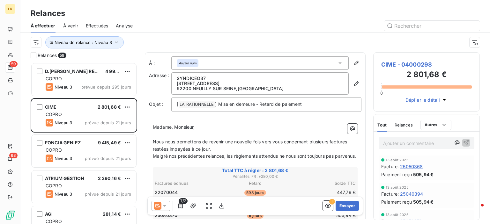
click at [337, 62] on icon at bounding box center [340, 63] width 6 height 6
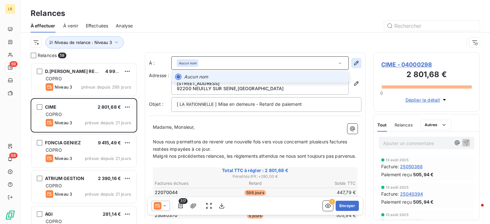
click at [355, 64] on button "button" at bounding box center [356, 63] width 10 height 10
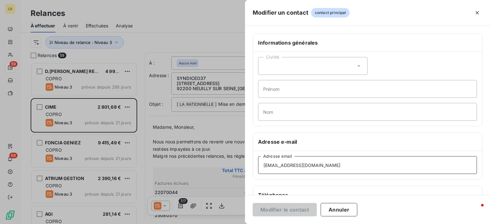
click at [324, 165] on input "[EMAIL_ADDRESS][DOMAIN_NAME]" at bounding box center [367, 165] width 219 height 18
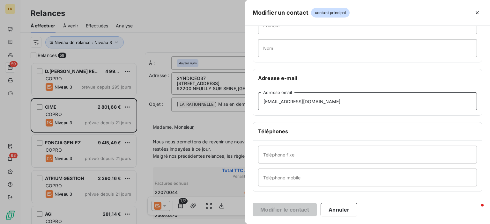
scroll to position [56, 0]
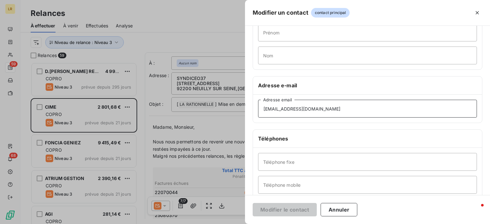
click at [329, 108] on input "[EMAIL_ADDRESS][DOMAIN_NAME]" at bounding box center [367, 109] width 219 height 18
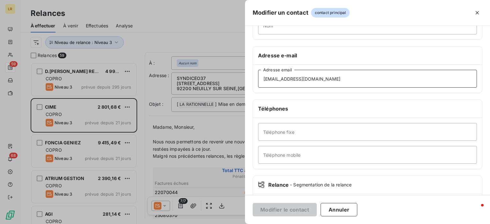
scroll to position [120, 0]
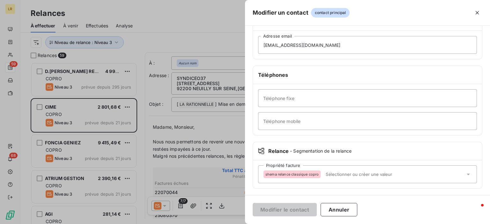
click at [263, 170] on div "Propriété facture shema relance classique copro" at bounding box center [367, 174] width 219 height 18
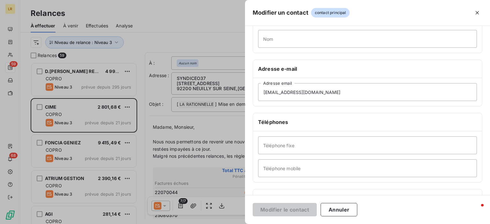
scroll to position [0, 0]
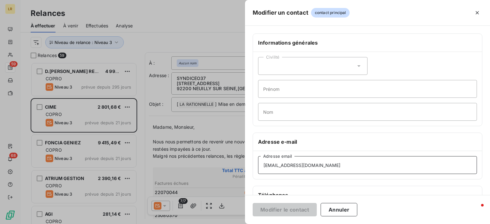
drag, startPoint x: 325, startPoint y: 169, endPoint x: 285, endPoint y: 164, distance: 39.8
click at [257, 164] on div "[EMAIL_ADDRESS][DOMAIN_NAME] Adresse email" at bounding box center [367, 165] width 229 height 28
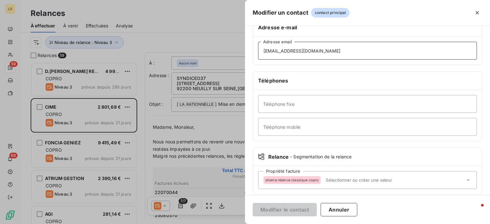
scroll to position [120, 0]
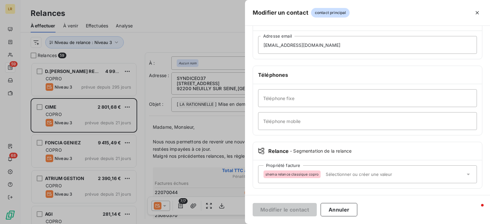
click at [225, 127] on div at bounding box center [245, 112] width 490 height 224
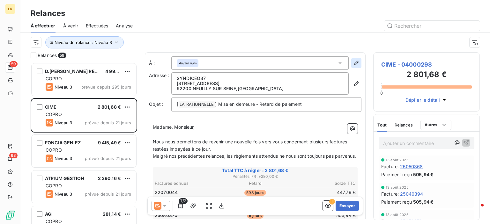
click at [353, 62] on icon "button" at bounding box center [356, 63] width 6 height 6
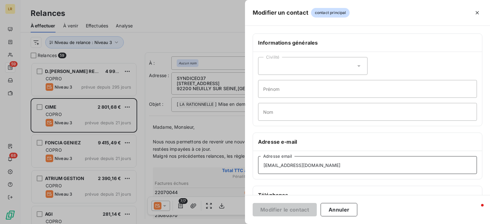
click at [327, 163] on input "[EMAIL_ADDRESS][DOMAIN_NAME]" at bounding box center [367, 165] width 219 height 18
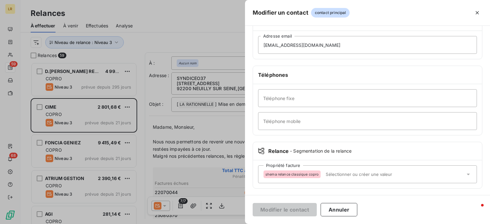
click at [271, 175] on div "shema relance classique copro" at bounding box center [291, 175] width 57 height 8
drag, startPoint x: 229, startPoint y: 132, endPoint x: 246, endPoint y: 108, distance: 29.5
click at [229, 132] on div at bounding box center [245, 112] width 490 height 224
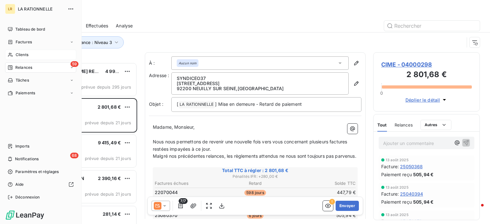
click at [18, 54] on span "Clients" at bounding box center [22, 55] width 13 height 6
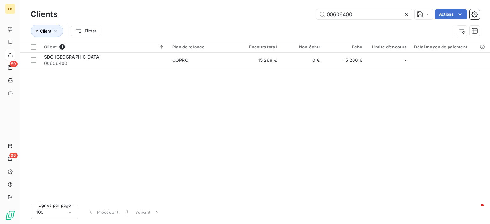
drag, startPoint x: 356, startPoint y: 16, endPoint x: 375, endPoint y: 2, distance: 23.5
click at [317, 14] on input "00606400" at bounding box center [364, 14] width 96 height 10
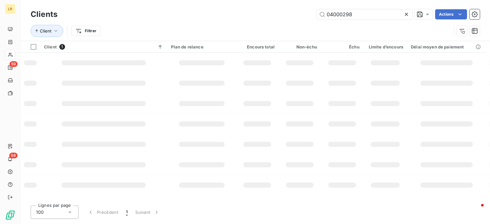
type input "04000298"
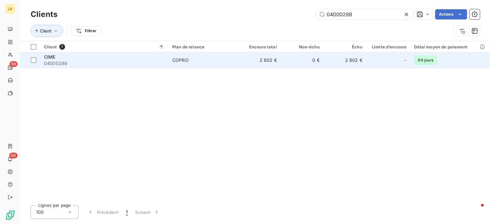
click at [59, 55] on div "CIME" at bounding box center [104, 57] width 120 height 6
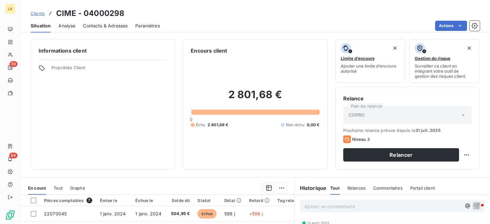
click at [107, 26] on span "Contacts & Adresses" at bounding box center [105, 26] width 45 height 6
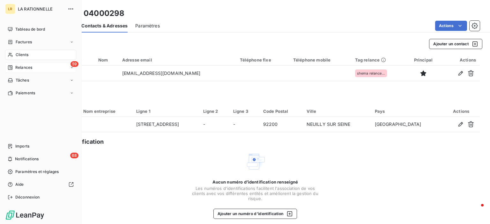
click at [29, 68] on span "Relances" at bounding box center [23, 68] width 17 height 6
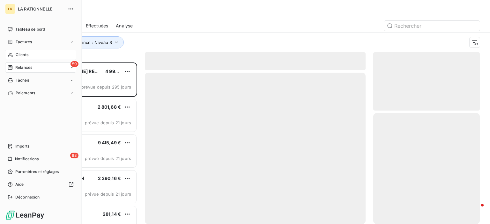
scroll to position [157, 101]
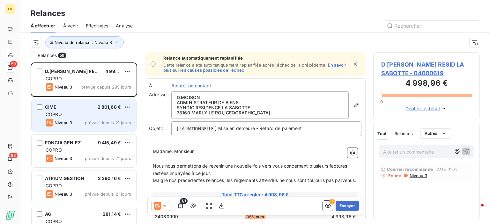
click at [71, 109] on div "CIME 2 801,68 €" at bounding box center [88, 107] width 85 height 6
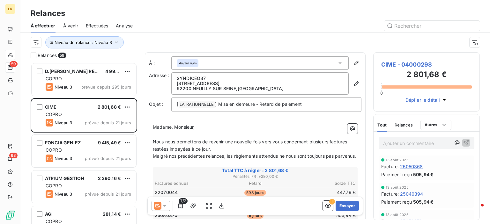
drag, startPoint x: 164, startPoint y: 205, endPoint x: 164, endPoint y: 201, distance: 3.2
click at [164, 204] on icon at bounding box center [164, 206] width 6 height 6
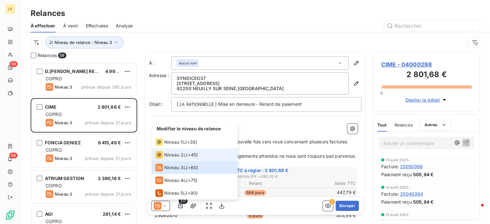
click at [167, 153] on span "Niveau 2" at bounding box center [173, 155] width 19 height 6
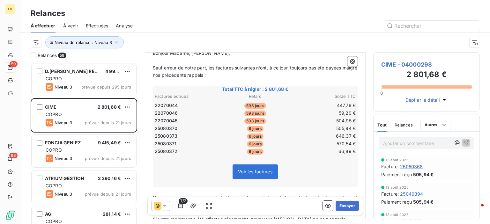
scroll to position [64, 0]
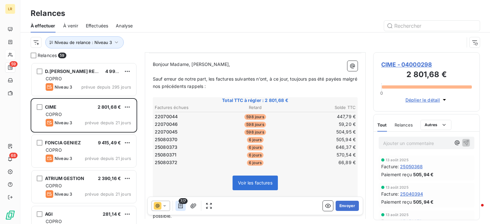
click at [179, 205] on icon "button" at bounding box center [180, 206] width 6 height 6
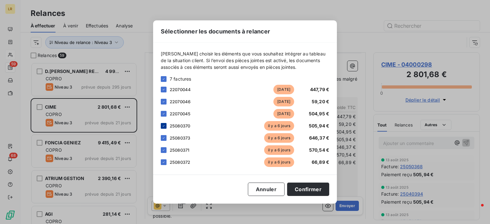
click at [164, 126] on icon at bounding box center [164, 126] width 4 height 4
click at [164, 137] on icon at bounding box center [164, 137] width 2 height 1
click at [164, 148] on icon at bounding box center [164, 150] width 4 height 4
click at [163, 162] on icon at bounding box center [164, 162] width 4 height 4
click at [298, 189] on button "Confirmer" at bounding box center [308, 189] width 42 height 13
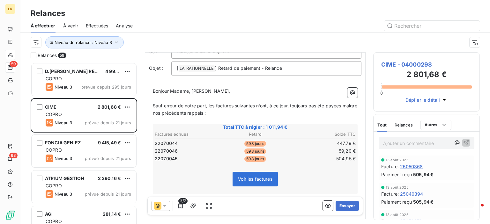
scroll to position [133, 0]
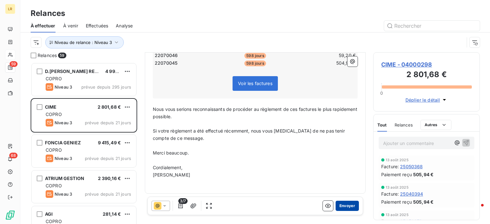
click at [338, 201] on button "Envoyer" at bounding box center [346, 206] width 23 height 10
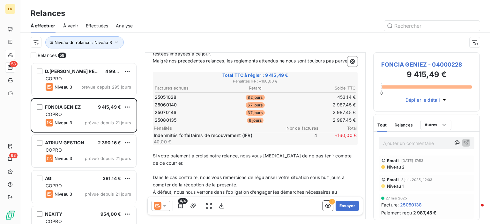
scroll to position [96, 0]
click at [453, 6] on div "Relances À effectuer À venir Effectuées Analyse Niveau de relance : Niveau 3" at bounding box center [254, 26] width 469 height 52
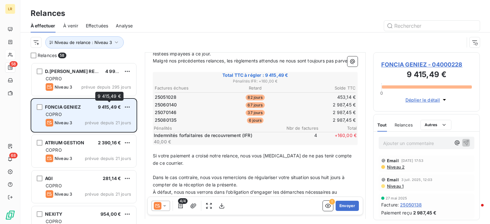
click at [103, 109] on span "9 415,49 €" at bounding box center [109, 106] width 23 height 5
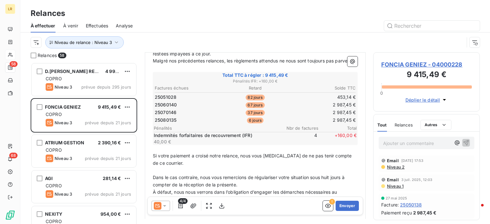
click at [462, 170] on div "Email [DATE] 17:53 Niveau 2" at bounding box center [426, 164] width 96 height 17
click at [178, 204] on icon "button" at bounding box center [180, 206] width 6 height 6
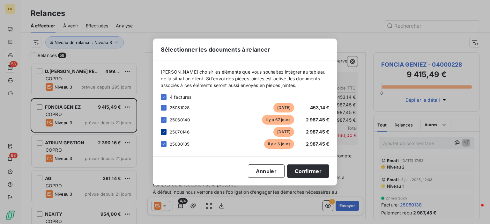
click at [164, 132] on icon at bounding box center [164, 132] width 4 height 4
click at [162, 142] on div at bounding box center [164, 144] width 6 height 6
click at [306, 167] on button "Confirmer" at bounding box center [308, 170] width 42 height 13
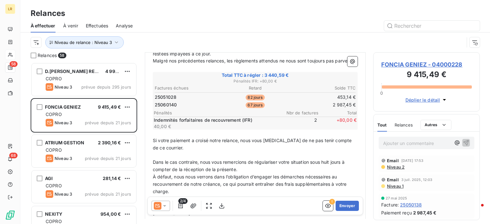
click at [167, 205] on icon at bounding box center [164, 206] width 6 height 6
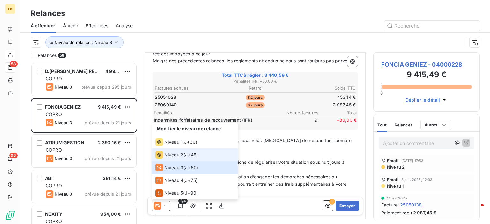
click at [171, 155] on span "Niveau 2" at bounding box center [173, 155] width 19 height 6
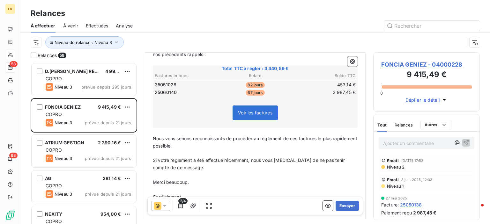
scroll to position [73, 0]
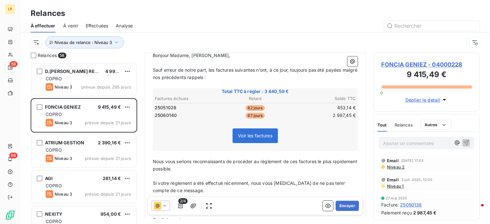
click at [457, 3] on div "Relances À effectuer À venir Effectuées Analyse Niveau de relance : Niveau 3" at bounding box center [254, 26] width 469 height 52
click at [340, 205] on button "Envoyer" at bounding box center [346, 206] width 23 height 10
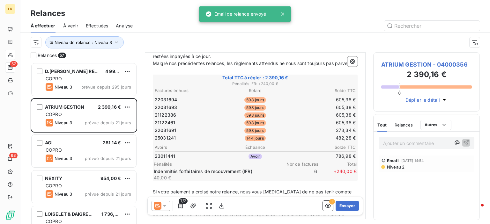
scroll to position [96, 0]
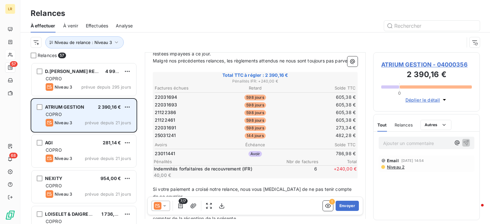
click at [84, 110] on div "ATRIUM GESTION 2 390,16 € COPRO Niveau 3 prévue depuis 21 jours" at bounding box center [84, 115] width 105 height 33
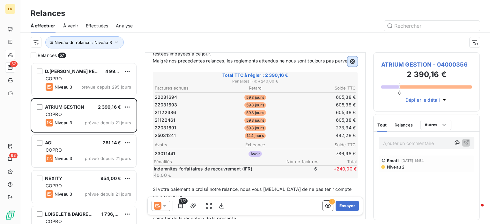
click at [350, 60] on icon "button" at bounding box center [352, 61] width 5 height 5
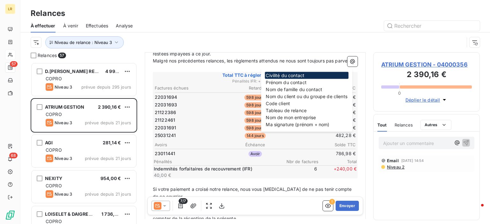
click at [286, 40] on div "Niveau de relance : Niveau 3" at bounding box center [247, 42] width 433 height 12
drag, startPoint x: 406, startPoint y: 201, endPoint x: 399, endPoint y: 196, distance: 8.7
click at [405, 200] on div "Ajouter un commentaire ﻿ Email [DATE] 14:54 Niveau 2" at bounding box center [426, 176] width 106 height 88
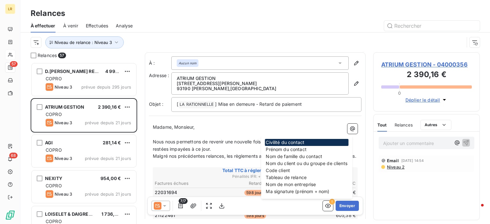
scroll to position [0, 0]
click at [165, 202] on div at bounding box center [160, 206] width 18 height 10
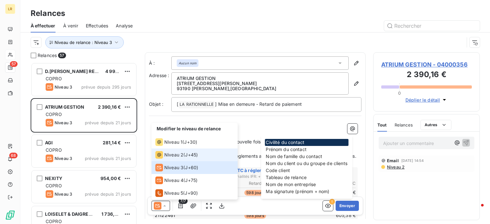
click at [172, 152] on span "Niveau 2" at bounding box center [173, 155] width 19 height 6
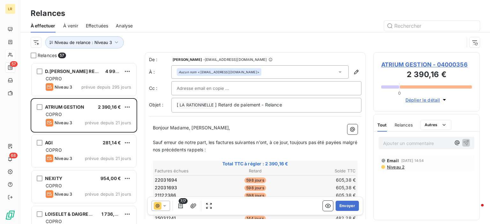
click at [167, 203] on icon at bounding box center [164, 206] width 6 height 6
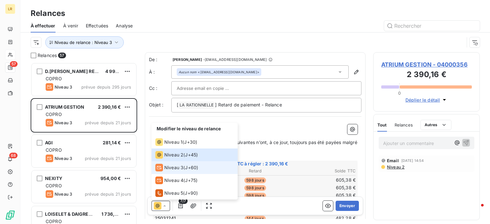
click at [180, 169] on span "Niveau 3" at bounding box center [173, 167] width 19 height 6
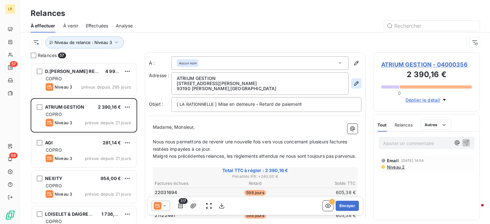
click at [353, 83] on icon "button" at bounding box center [356, 83] width 6 height 6
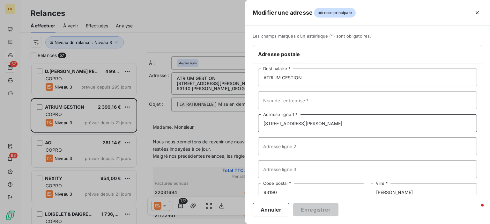
drag, startPoint x: 324, startPoint y: 121, endPoint x: 254, endPoint y: 123, distance: 70.1
click at [254, 123] on div "ATRIUM GESTION Destinataire * Nom de l’entreprise * [STREET_ADDRESS] [PERSON_NA…" at bounding box center [367, 146] width 229 height 166
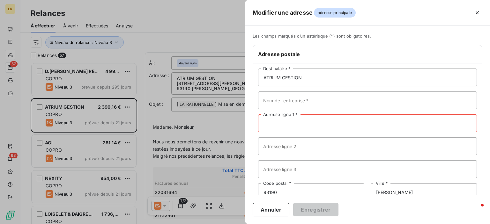
paste input "ATRIUM GESTION Monsieur [PERSON_NAME] [STREET_ADDRESS][PERSON_NAME]"
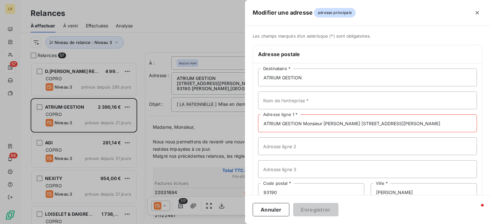
drag, startPoint x: 349, startPoint y: 123, endPoint x: 302, endPoint y: 124, distance: 46.5
click at [302, 124] on input "ATRIUM GESTION Monsieur [PERSON_NAME] [STREET_ADDRESS][PERSON_NAME]" at bounding box center [367, 123] width 219 height 18
type input "ATRIUM GESTION [STREET_ADDRESS][PERSON_NAME]"
click at [263, 98] on input "Nom de l’entreprise *" at bounding box center [367, 100] width 219 height 18
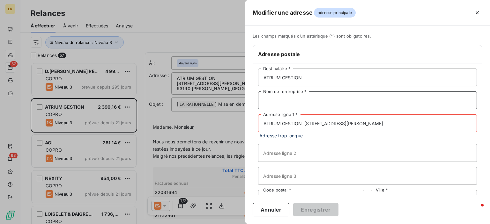
paste input "Monsieur [PERSON_NAME]"
type input "Monsieur [PERSON_NAME]"
click at [304, 123] on input "ATRIUM GESTION [STREET_ADDRESS][PERSON_NAME]" at bounding box center [367, 123] width 219 height 18
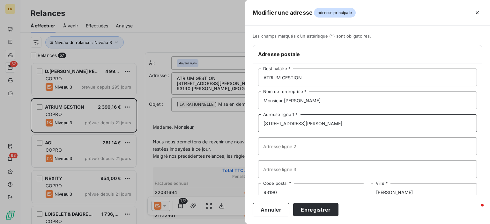
drag, startPoint x: 309, startPoint y: 123, endPoint x: 356, endPoint y: 124, distance: 47.8
click at [356, 124] on input "[STREET_ADDRESS][PERSON_NAME]" at bounding box center [367, 123] width 219 height 18
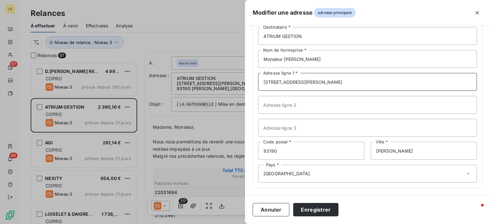
type input "[STREET_ADDRESS][PERSON_NAME]"
drag, startPoint x: 417, startPoint y: 150, endPoint x: 366, endPoint y: 149, distance: 50.7
click at [366, 149] on div "93190 Code postal * [PERSON_NAME] Ville *" at bounding box center [367, 151] width 219 height 18
paste input "92300 Levallois Perret"
type input "92300 Levallois Perret"
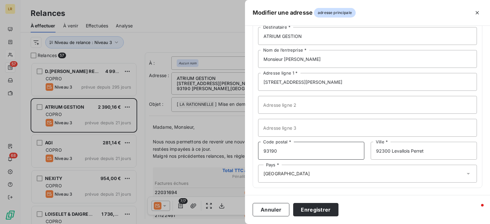
drag, startPoint x: 261, startPoint y: 149, endPoint x: 245, endPoint y: 149, distance: 15.9
click at [245, 149] on div "Les champs marqués d’un astérisque (*) sont obligatoires. Adresse postale ATRIU…" at bounding box center [367, 94] width 245 height 204
type input "92300"
click at [388, 151] on input "92300 Levallois Perret" at bounding box center [423, 151] width 106 height 18
type input "Levallois Perret"
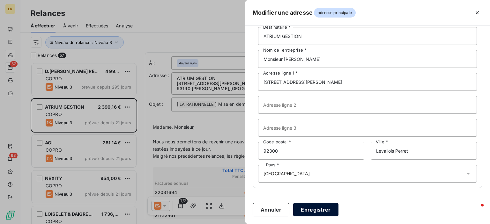
click at [312, 208] on button "Enregistrer" at bounding box center [315, 209] width 45 height 13
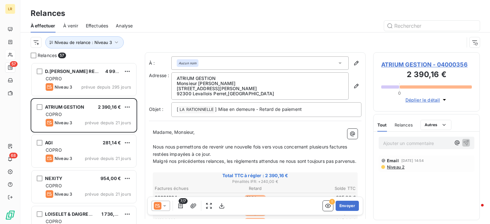
click at [395, 167] on span "Niveau 2" at bounding box center [395, 166] width 18 height 5
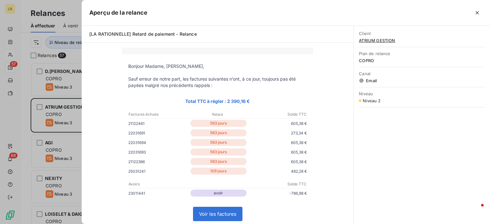
scroll to position [64, 0]
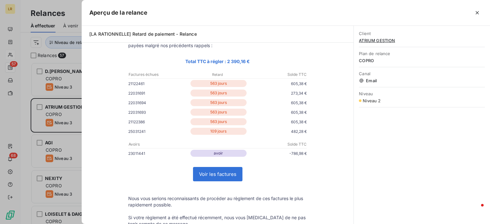
click at [459, 128] on div "Client ATRIUM GESTION Plan de relance COPRO Canal Email Niveau Niveau 2" at bounding box center [421, 125] width 136 height 198
click at [65, 120] on div at bounding box center [245, 112] width 490 height 224
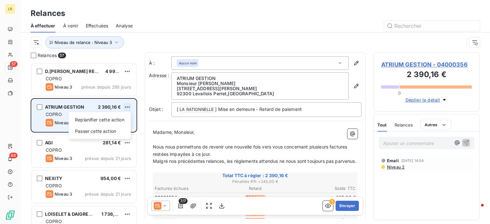
click at [127, 105] on html "LR 57 68 Relances À effectuer À venir Effectuées Analyse Niveau de relance : Ni…" at bounding box center [245, 112] width 490 height 224
click at [108, 131] on div "Passer cette action" at bounding box center [99, 131] width 57 height 10
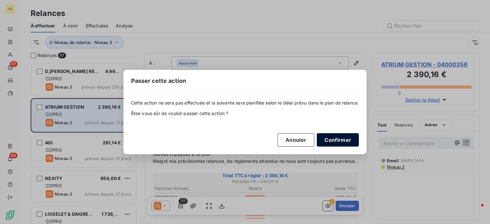
click at [341, 140] on button "Confirmer" at bounding box center [338, 139] width 42 height 13
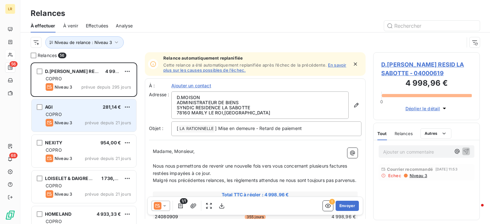
click at [86, 97] on div "D.[PERSON_NAME] RESID LA SABOTTE 4 998,96 € COPRO Niveau 3 prévue depuis 295 jo…" at bounding box center [84, 80] width 106 height 36
click at [91, 108] on div "AGI 281,14 €" at bounding box center [88, 107] width 85 height 6
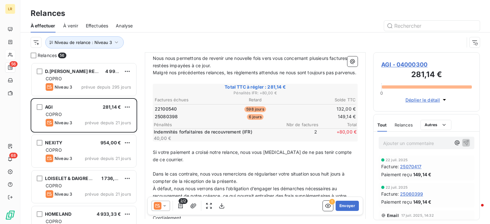
scroll to position [96, 0]
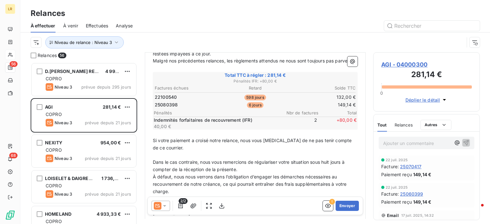
click at [452, 47] on div "Niveau de relance : Niveau 3" at bounding box center [247, 42] width 433 height 12
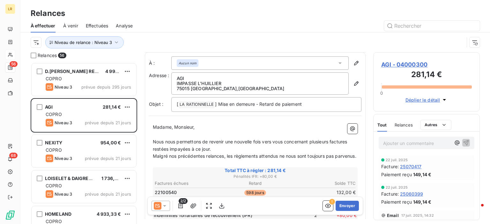
scroll to position [0, 0]
click at [353, 82] on icon "button" at bounding box center [356, 84] width 6 height 6
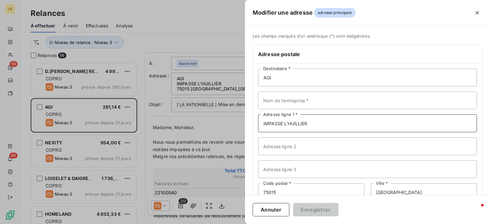
drag, startPoint x: 310, startPoint y: 126, endPoint x: 263, endPoint y: 122, distance: 47.9
click at [263, 123] on input "IMPASSE L'HUILLIER" at bounding box center [367, 123] width 219 height 18
paste input "[STREET_ADDRESS]"
drag, startPoint x: 326, startPoint y: 122, endPoint x: 356, endPoint y: 122, distance: 29.6
click at [362, 122] on input "[STREET_ADDRESS]" at bounding box center [367, 123] width 219 height 18
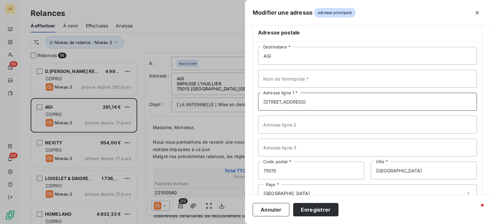
scroll to position [41, 0]
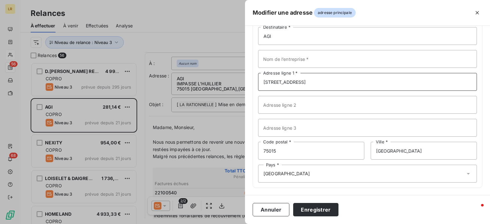
type input "[STREET_ADDRESS]"
drag, startPoint x: 286, startPoint y: 150, endPoint x: 262, endPoint y: 150, distance: 23.9
click at [262, 150] on input "75015" at bounding box center [311, 151] width 106 height 18
paste input "02 [GEOGRAPHIC_DATA]"
type input "75002"
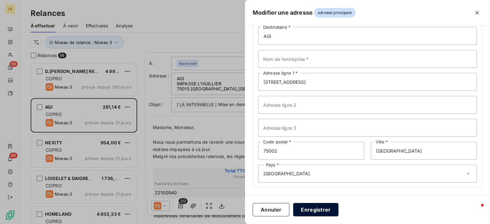
click at [310, 207] on button "Enregistrer" at bounding box center [315, 209] width 45 height 13
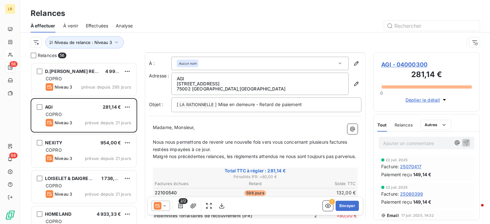
click at [162, 206] on icon at bounding box center [164, 206] width 6 height 6
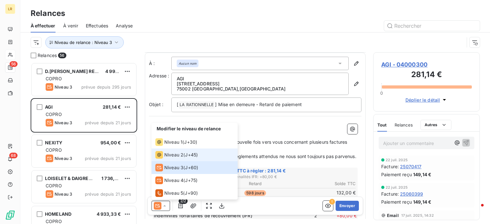
click at [170, 151] on div "Niveau 2" at bounding box center [169, 155] width 28 height 8
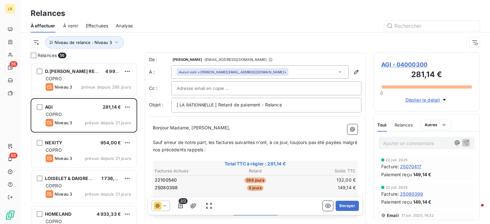
click at [181, 204] on span "2/2" at bounding box center [182, 201] width 9 height 6
click at [181, 204] on icon "button" at bounding box center [180, 206] width 6 height 6
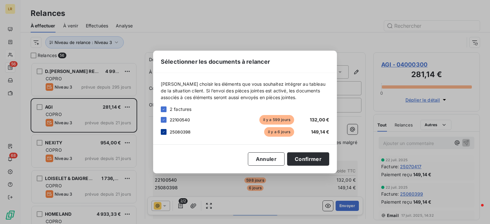
click at [161, 131] on div at bounding box center [164, 132] width 6 height 6
click at [301, 157] on button "Confirmer" at bounding box center [308, 158] width 42 height 13
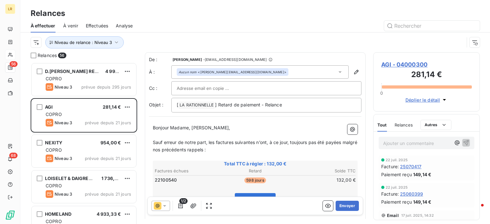
click at [163, 204] on icon at bounding box center [164, 206] width 6 height 6
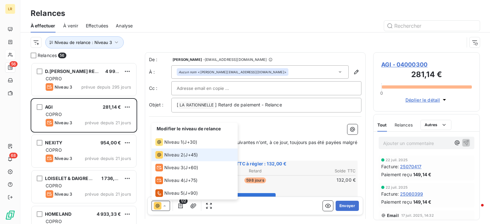
click at [171, 153] on span "Niveau 2" at bounding box center [173, 155] width 19 height 6
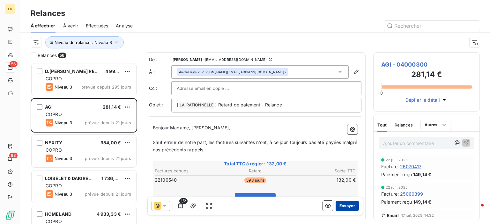
click at [338, 207] on button "Envoyer" at bounding box center [346, 206] width 23 height 10
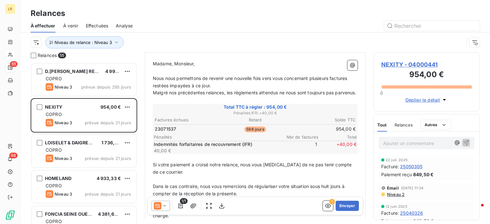
click at [454, 46] on div "Niveau de relance : Niveau 3" at bounding box center [247, 42] width 433 height 12
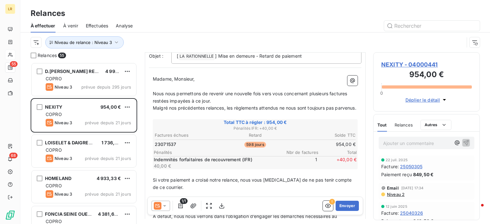
scroll to position [64, 0]
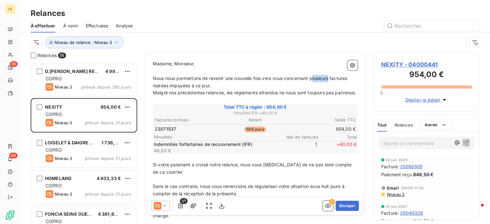
drag, startPoint x: 331, startPoint y: 78, endPoint x: 314, endPoint y: 77, distance: 16.3
click at [314, 77] on span "Nous nous permettons de revenir une nouvelle fois vers vous concernant plusieur…" at bounding box center [251, 82] width 196 height 13
click at [168, 83] on span "Nous nous permettons de revenir une nouvelle fois vers vous concernant une fact…" at bounding box center [252, 82] width 199 height 13
click at [171, 83] on span "Nous nous permettons de revenir une nouvelle fois vers vous concernant une fact…" at bounding box center [251, 82] width 197 height 13
click at [200, 84] on p "Nous nous permettons de revenir une nouvelle fois vers vous concernant une fact…" at bounding box center [255, 82] width 205 height 15
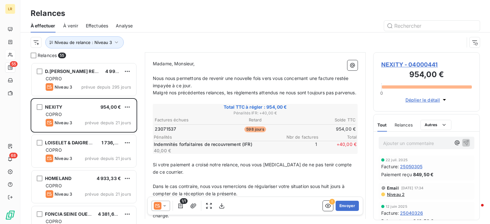
click at [181, 97] on p "Malgré nos précédentes relances, les règlements attendus ne nous sont toujours …" at bounding box center [255, 92] width 205 height 7
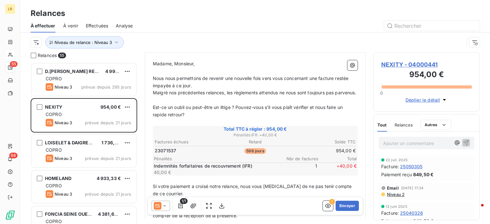
click at [234, 92] on span "Malgré nos précédentes relances, les règlements attendus ne nous sont toujours …" at bounding box center [254, 92] width 203 height 5
click at [256, 91] on span "Malgré nos précédentes relances, le règlements attendus ne nous sont toujours p…" at bounding box center [253, 92] width 201 height 5
drag, startPoint x: 274, startPoint y: 93, endPoint x: 302, endPoint y: 83, distance: 29.5
click at [274, 92] on span "Malgré nos précédentes relances, le règlement attendus ne nous sont toujours pa…" at bounding box center [252, 92] width 199 height 5
click at [301, 91] on span "Malgré nos précédentes relances, le règlement attendu ne nous sont toujours pas…" at bounding box center [251, 92] width 196 height 5
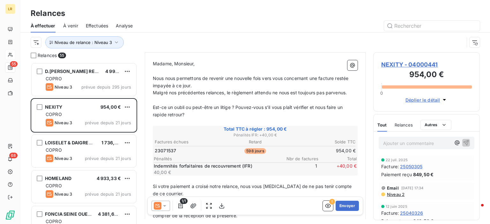
click at [247, 109] on span "Est-ce un oubli ou peut-être un litige ? Pouvez-vous s'il vous plaît vérifier e…" at bounding box center [248, 111] width 191 height 13
click at [168, 106] on span "Est-ce un oubli ou peut-être un litige ? Pouvez-vous s'il vous plaît vérifier e…" at bounding box center [248, 111] width 191 height 13
click at [222, 106] on span "S'agit-il d'un oubli ou peut-être un litige ? Pouvez-vous s'il vous plaît vérif…" at bounding box center [252, 111] width 198 height 13
click at [248, 107] on span "S'agit-il d'un oubli ou peut-être d'un litige ? Pouvez-vous s'il vous plaît vér…" at bounding box center [254, 111] width 202 height 13
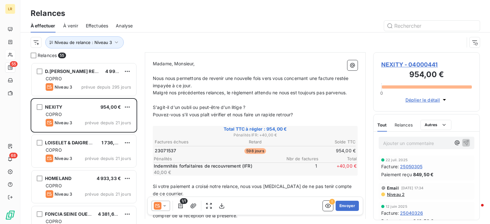
click at [282, 115] on span "Pouvez-vous s'il vous plaît vérifier et nous faire un rapide retrour?" at bounding box center [223, 114] width 140 height 5
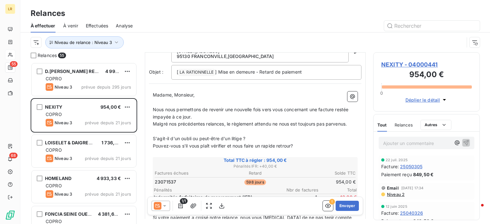
scroll to position [32, 0]
click at [285, 145] on span "Pouvez-vous s'il vous plaît vérifier et nous faire un rapide retrour?" at bounding box center [223, 146] width 140 height 5
click at [311, 141] on p "S'agit-il d'un oubli ou peut-être d'un litige ?" at bounding box center [255, 139] width 205 height 7
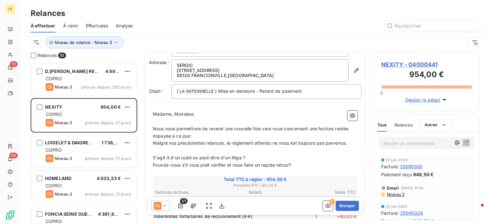
scroll to position [0, 0]
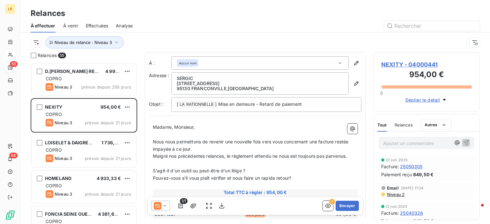
click at [291, 178] on span "Pouvez-vous s'il vous plaît vérifier et nous faire un rapide retour?" at bounding box center [222, 177] width 138 height 5
click at [252, 142] on span "Nous nous permettons de revenir une nouvelle fois vers vous concernant une fact…" at bounding box center [251, 145] width 197 height 13
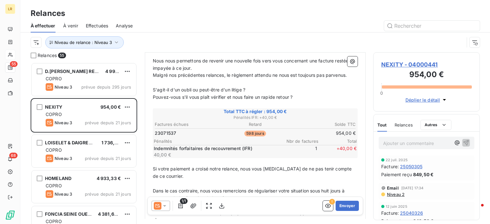
scroll to position [96, 0]
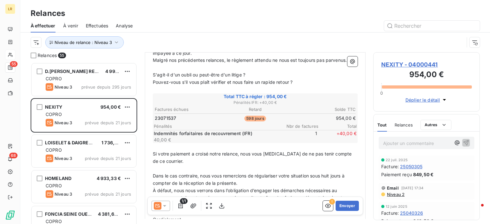
click at [165, 204] on div at bounding box center [160, 206] width 18 height 10
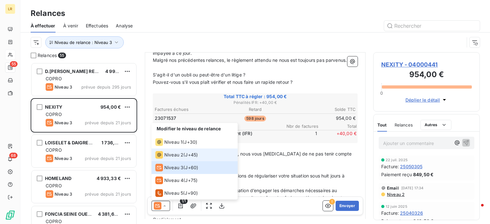
click at [175, 154] on span "Niveau 2" at bounding box center [173, 155] width 19 height 6
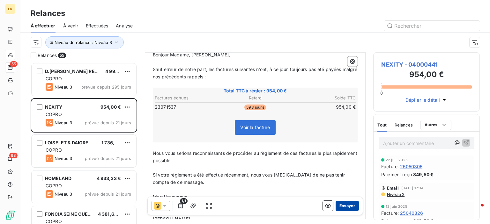
click at [339, 207] on button "Envoyer" at bounding box center [346, 206] width 23 height 10
